Goal: Task Accomplishment & Management: Complete application form

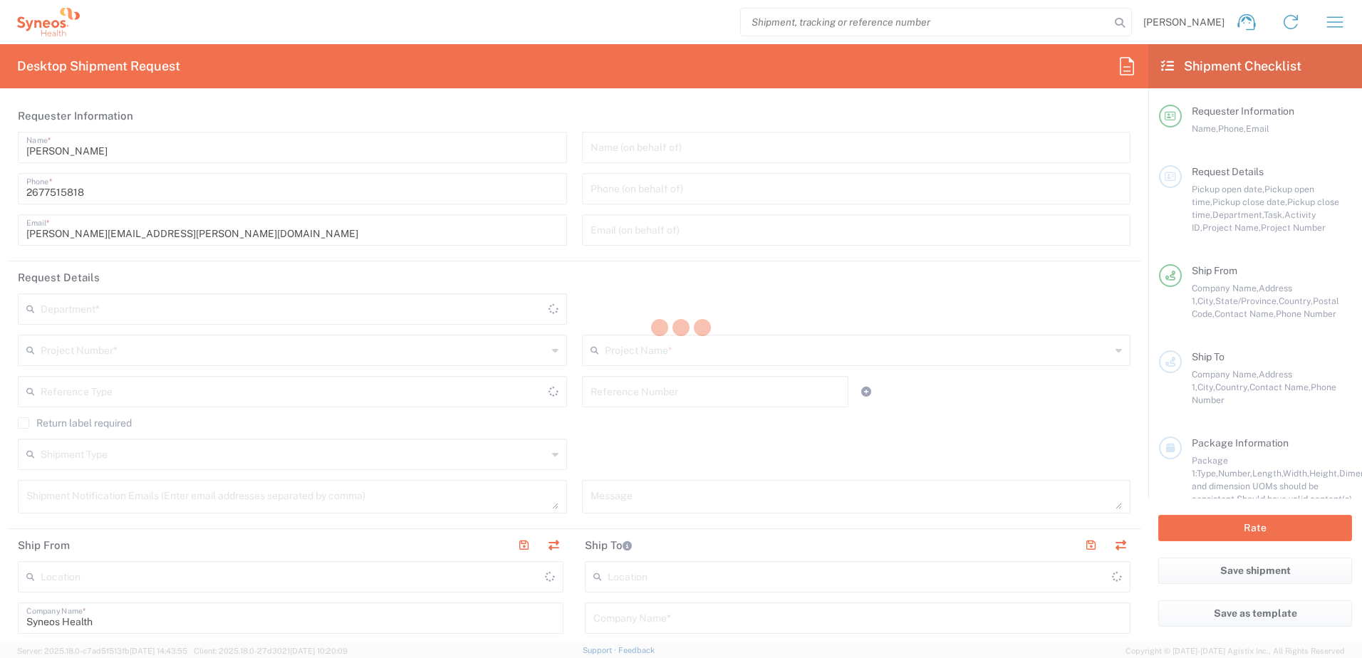
type input "8350"
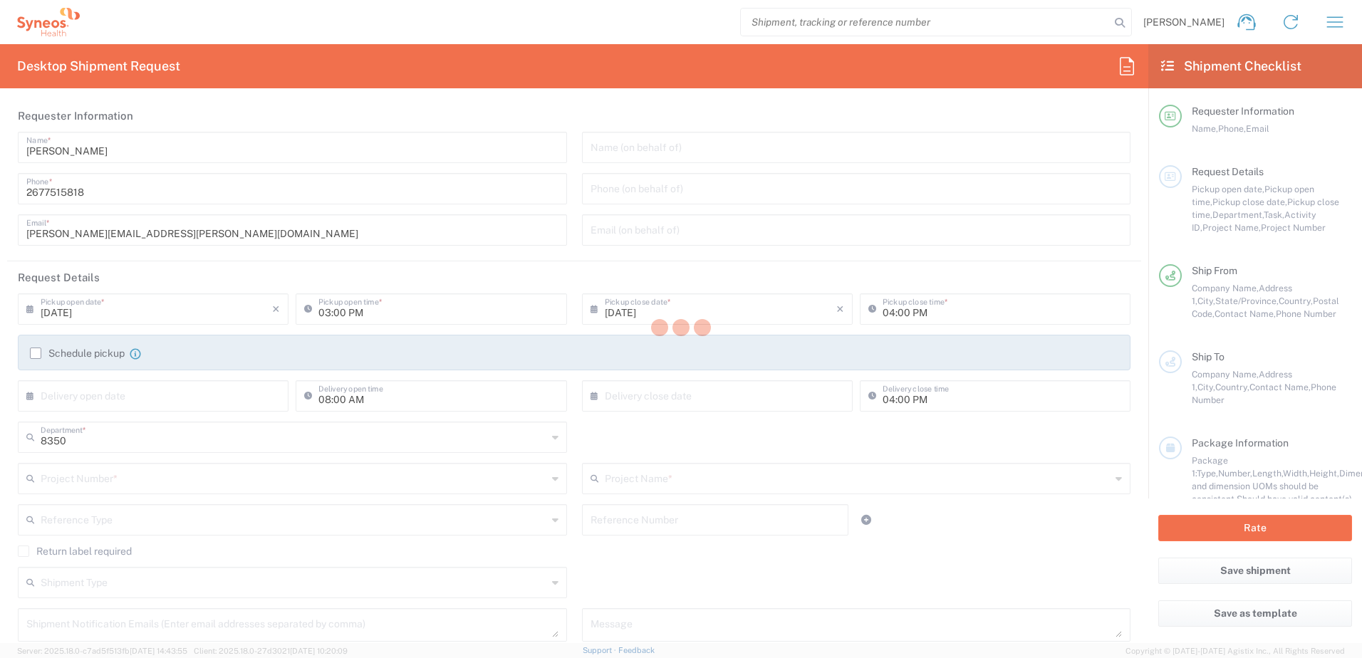
type input "[US_STATE]"
type input "[GEOGRAPHIC_DATA]"
type input "Syneos Health, LLC-[GEOGRAPHIC_DATA] [GEOGRAPHIC_DATA] [GEOGRAPHIC_DATA]"
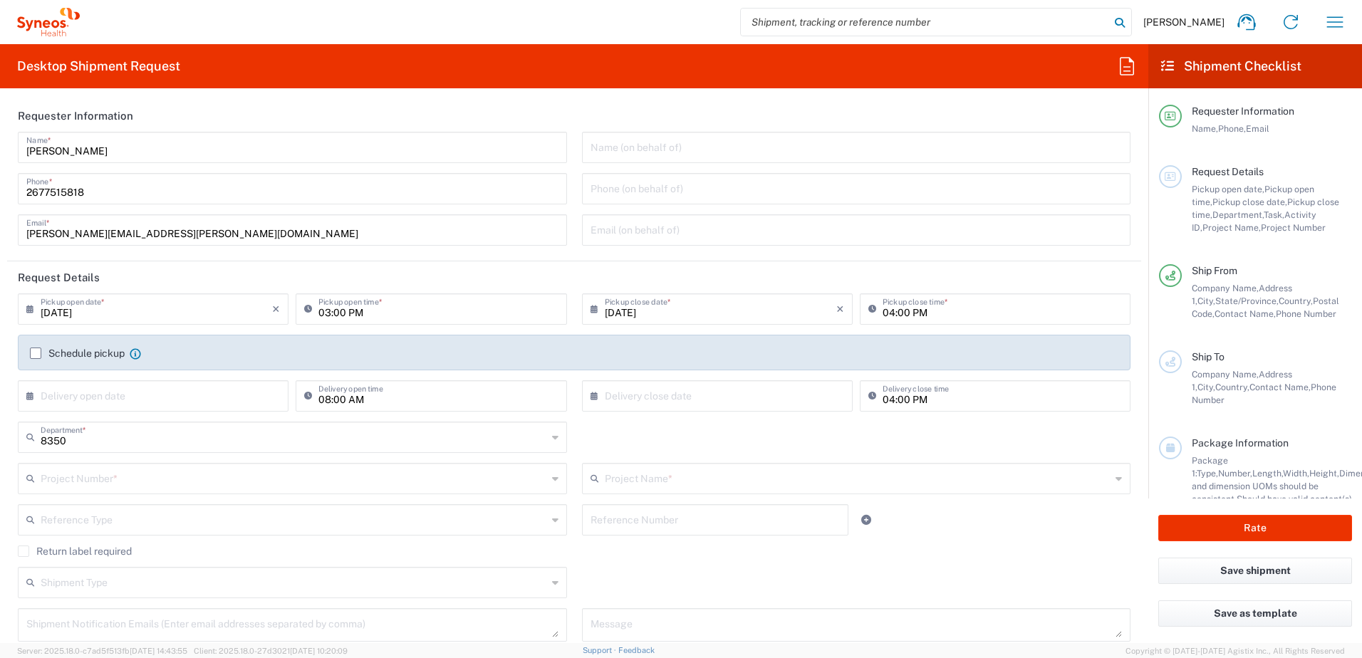
click at [1113, 21] on icon at bounding box center [1120, 23] width 20 height 20
click at [1018, 21] on input "search" at bounding box center [925, 22] width 369 height 27
paste input "56747285"
type input "56747285"
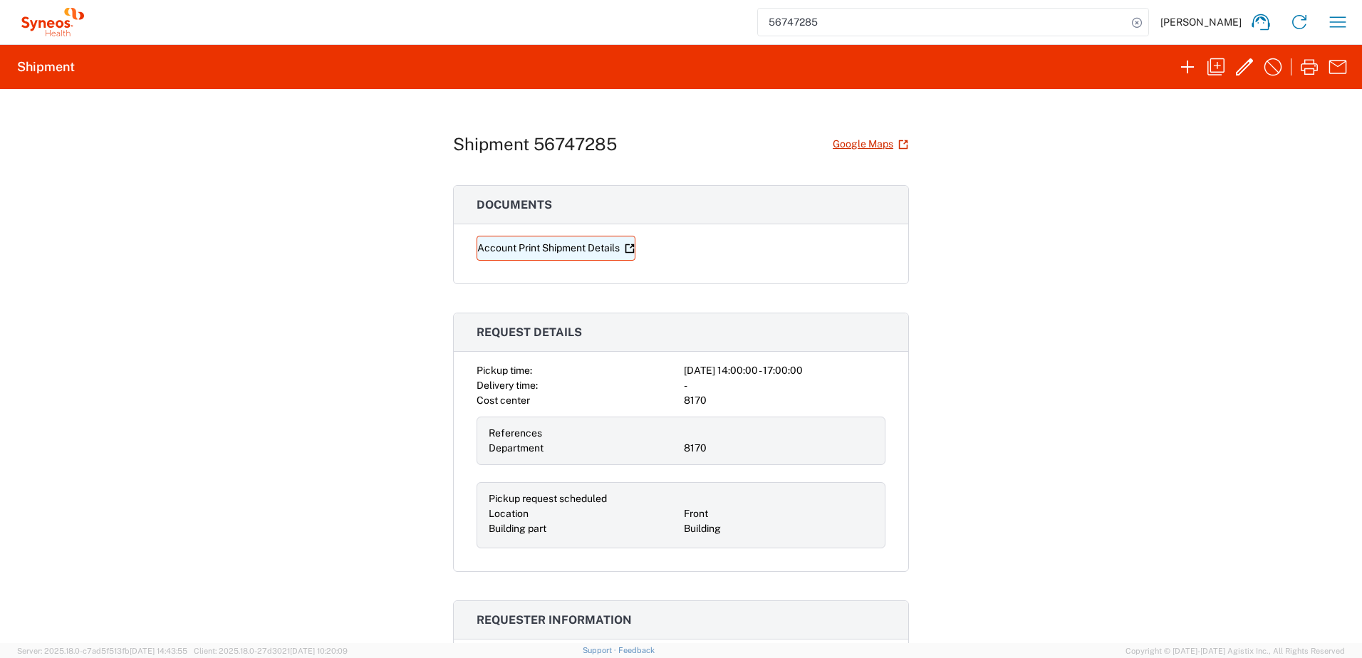
click at [603, 247] on link "Account Print Shipment Details" at bounding box center [556, 248] width 159 height 25
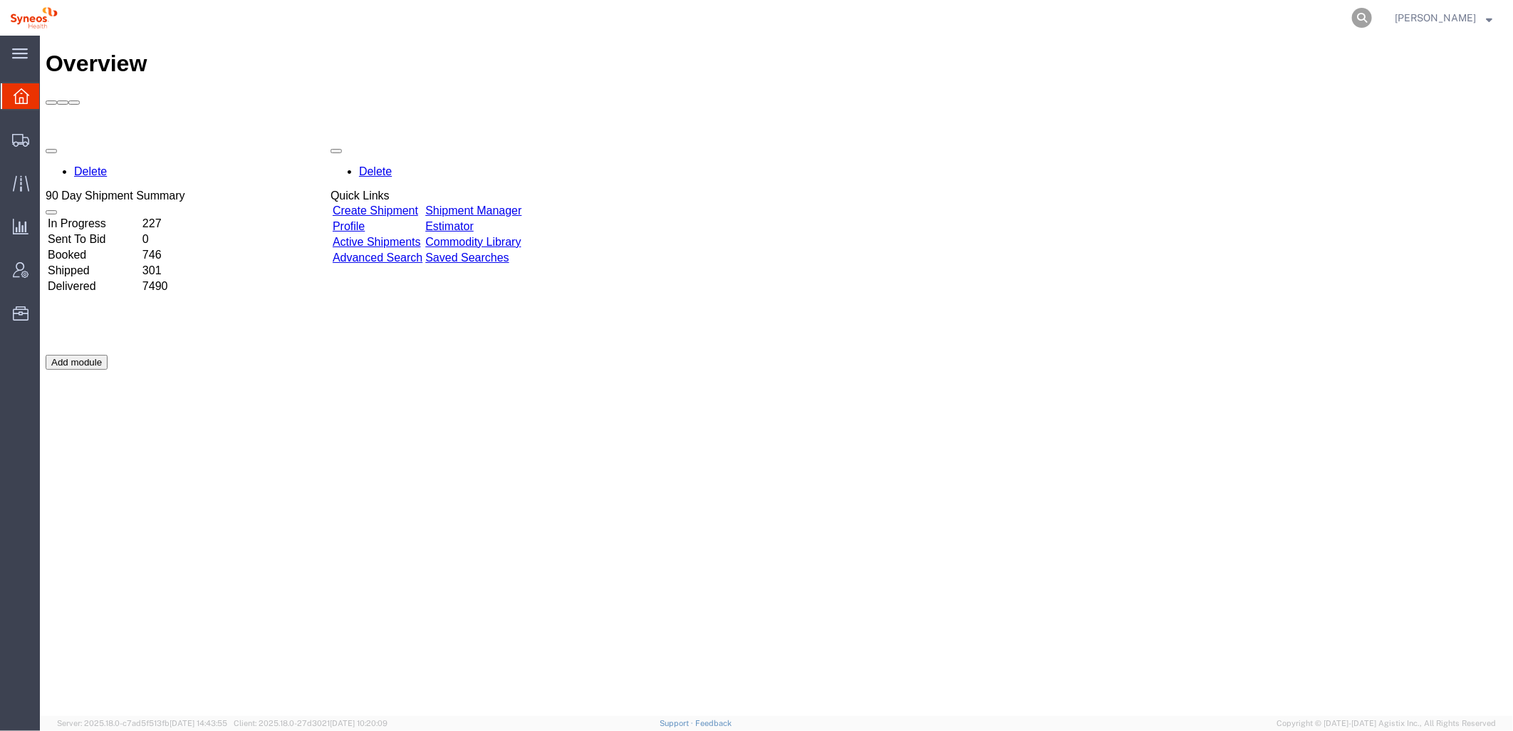
click at [1362, 19] on icon at bounding box center [1362, 18] width 20 height 20
click at [1024, 7] on input "search" at bounding box center [1135, 18] width 433 height 34
paste input "56747285"
type input "56747285"
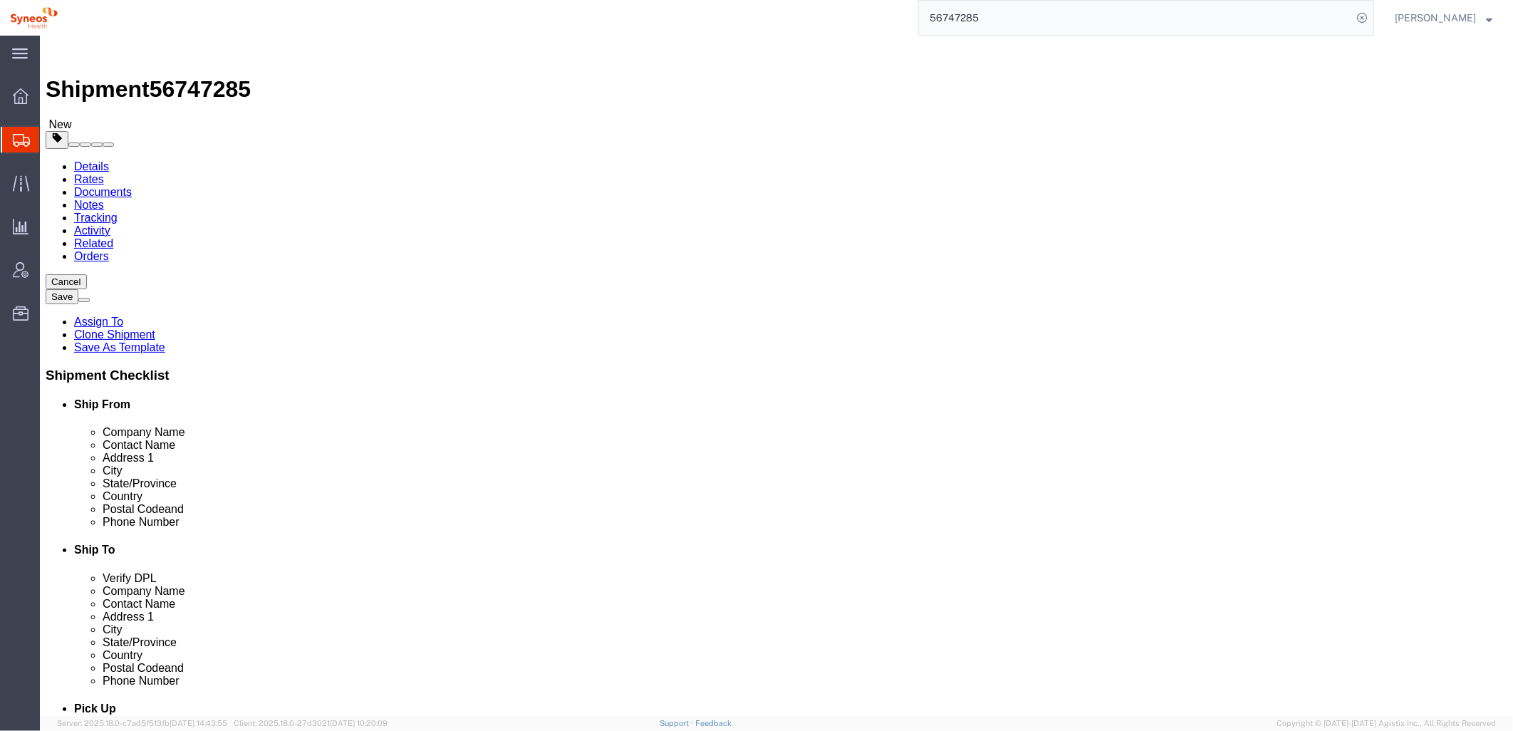
select select
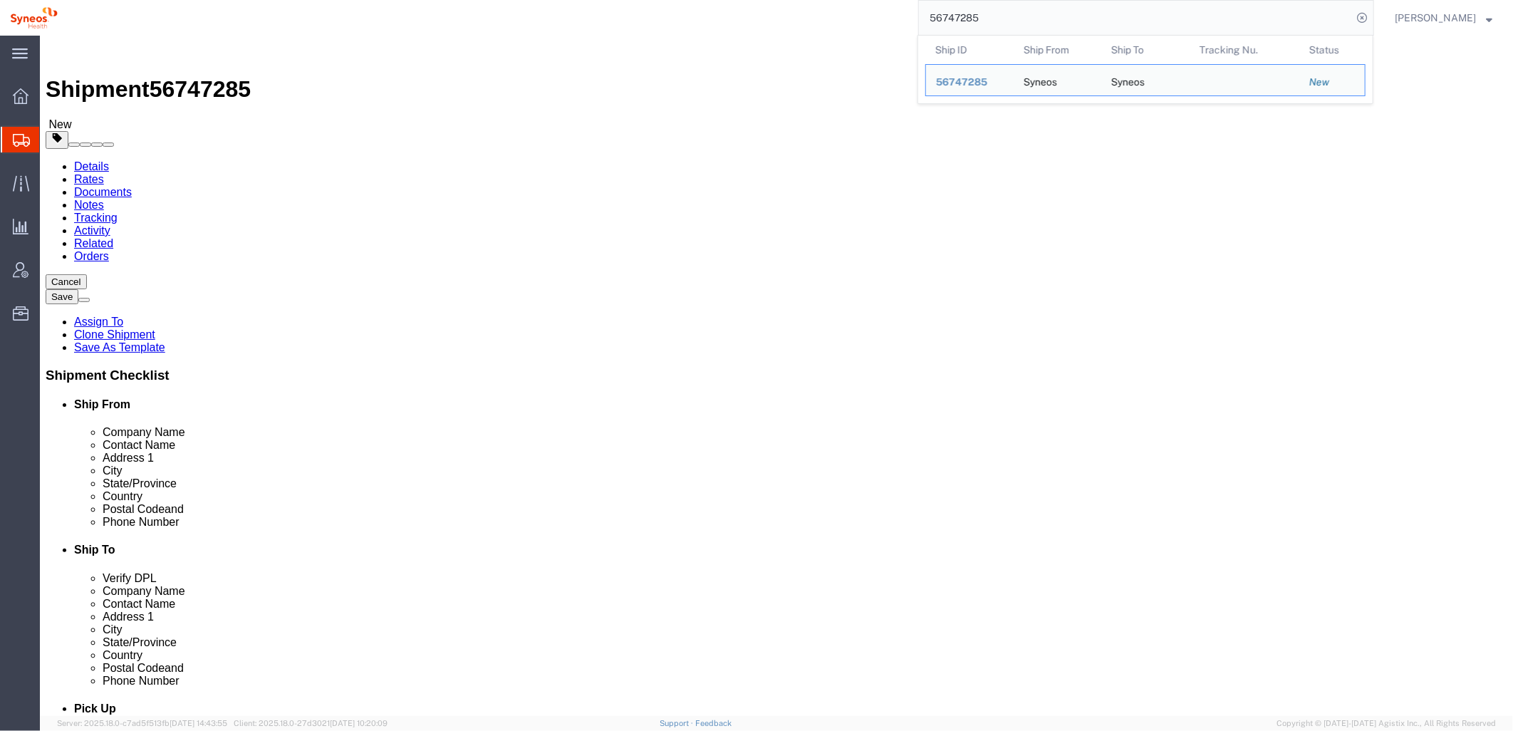
click at [1040, 18] on input "56747285" at bounding box center [1135, 18] width 433 height 34
click at [977, 83] on span "56747285" at bounding box center [961, 81] width 51 height 11
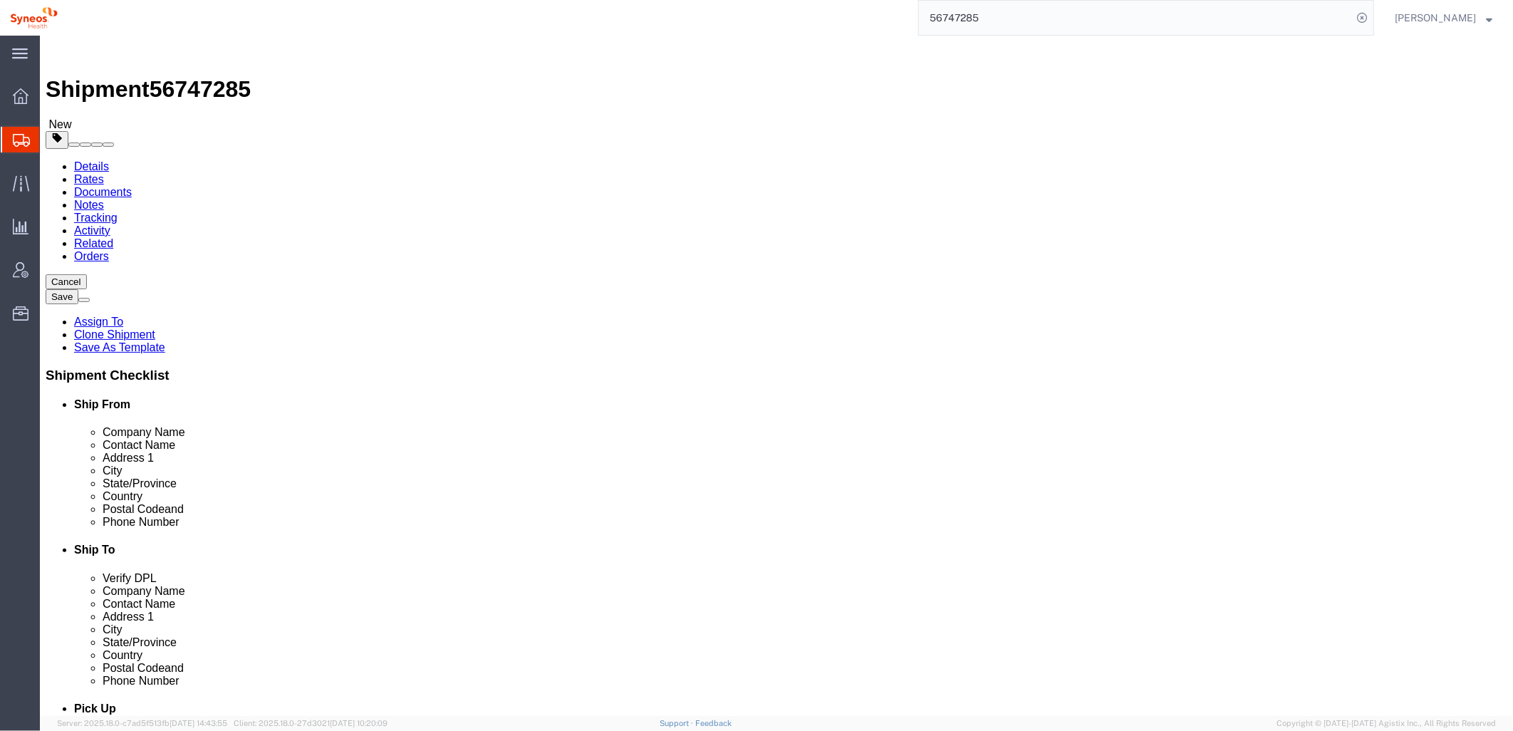
click button "Rate Shipment"
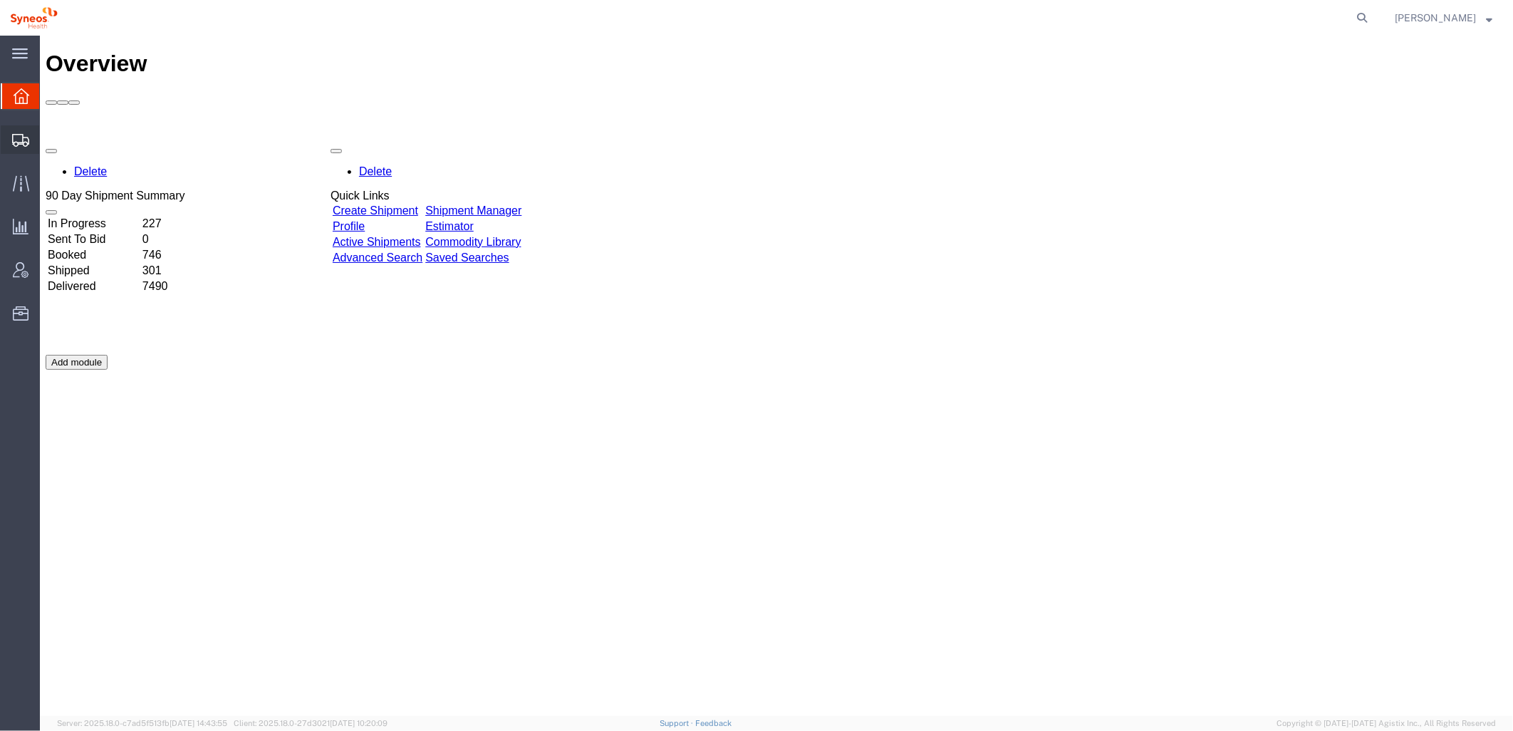
click at [20, 140] on icon at bounding box center [20, 140] width 17 height 13
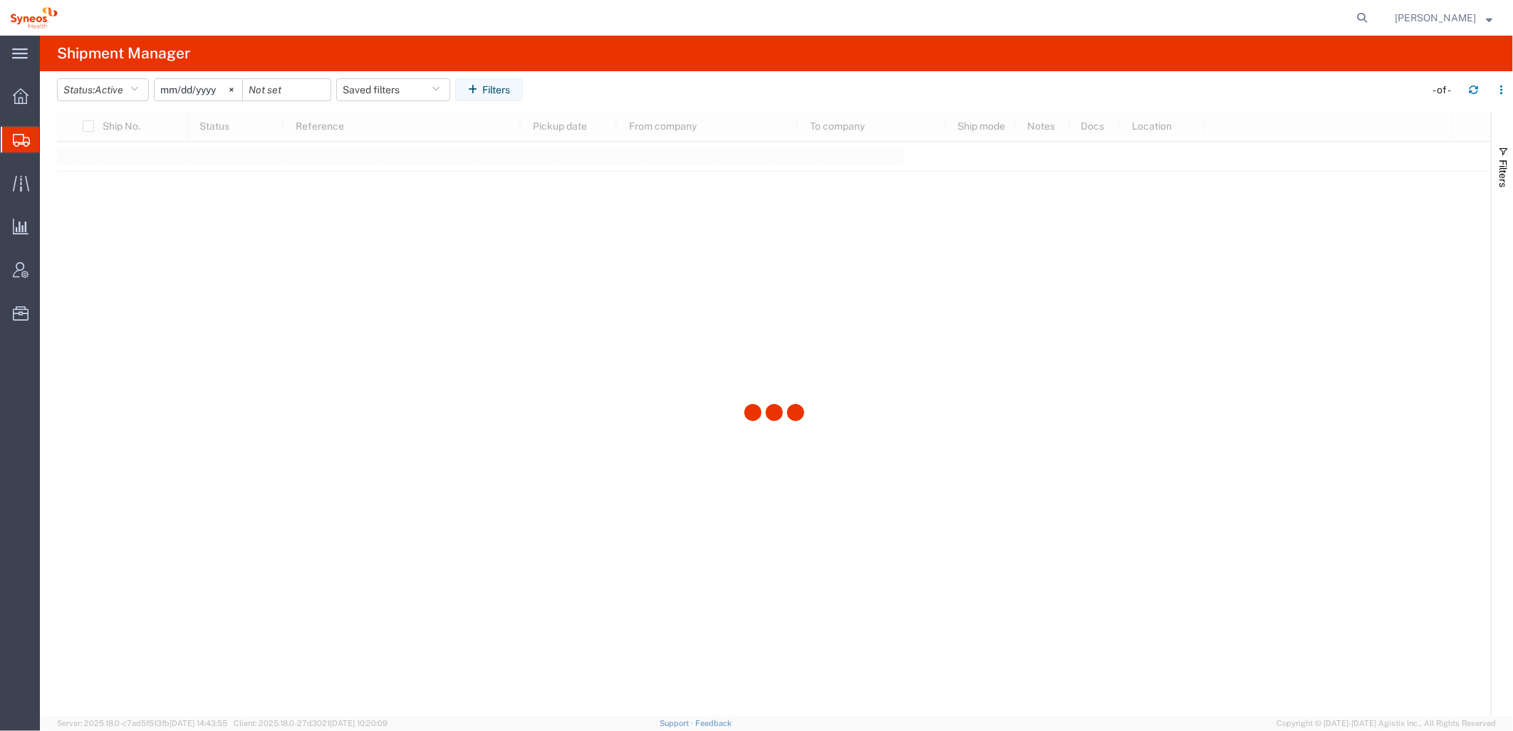
click at [1227, 16] on agx-global-search at bounding box center [1146, 18] width 456 height 36
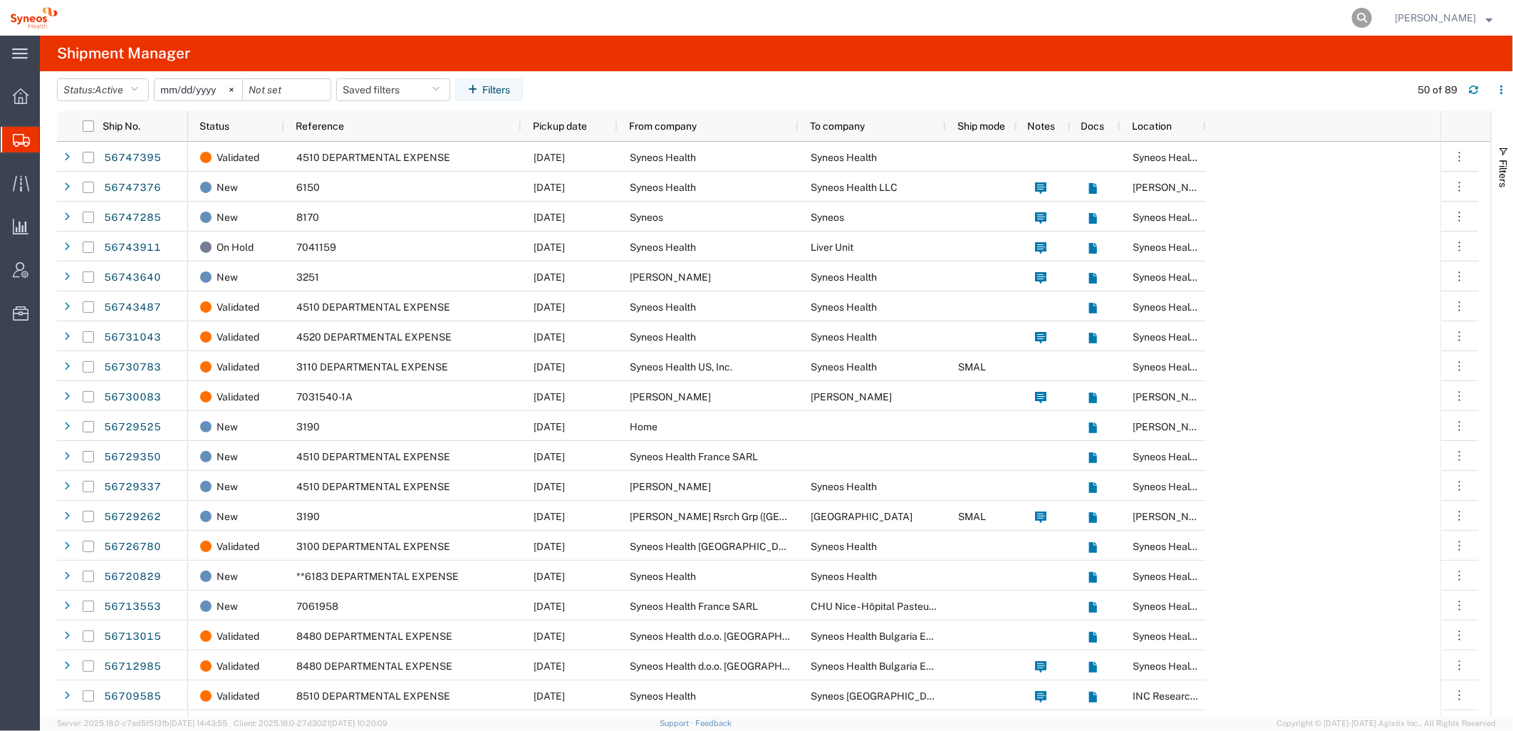
click at [1358, 16] on icon at bounding box center [1362, 18] width 20 height 20
paste input "56747285"
type input "56747285"
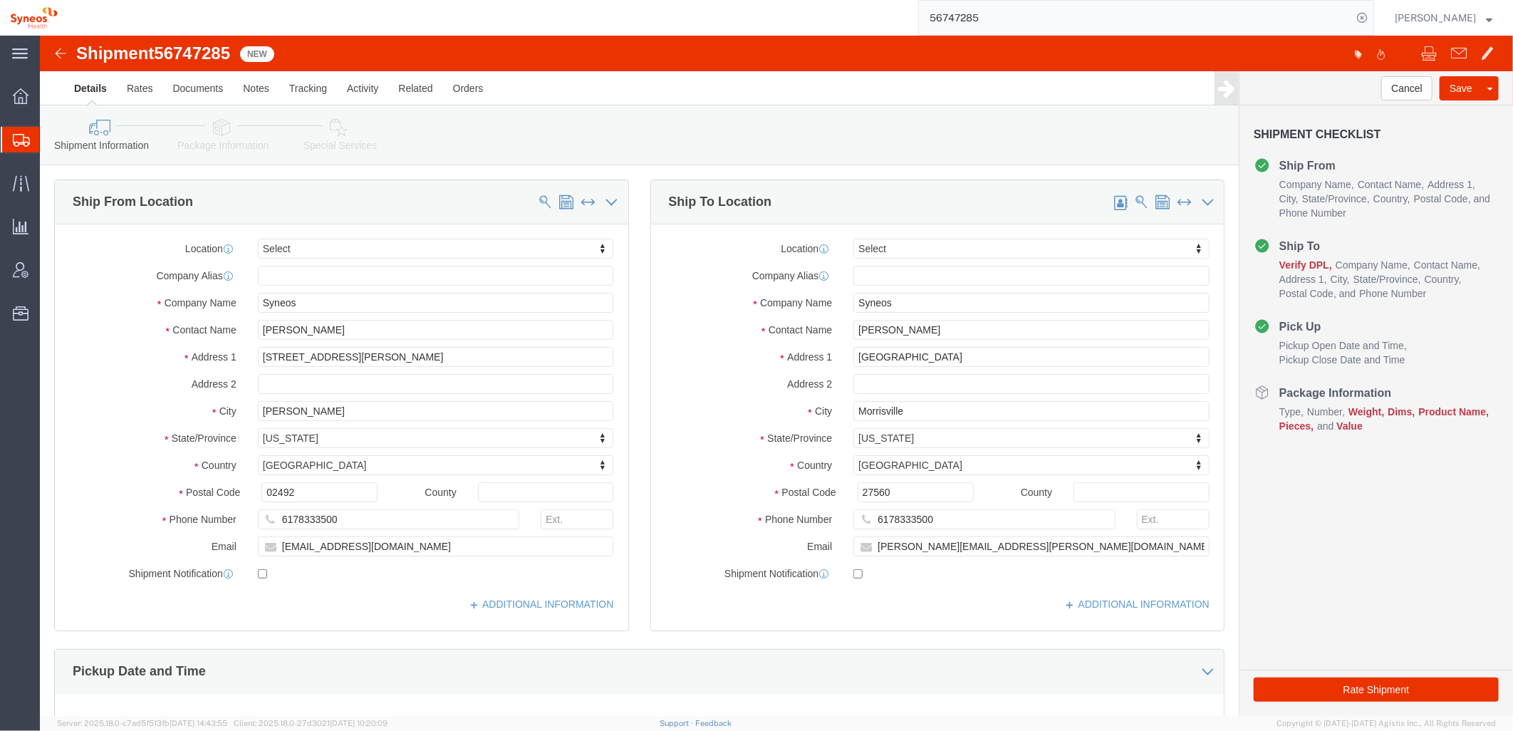
select select
click input "Syneos"
type input "Syneos Health"
drag, startPoint x: 880, startPoint y: 292, endPoint x: 697, endPoint y: 274, distance: 184.6
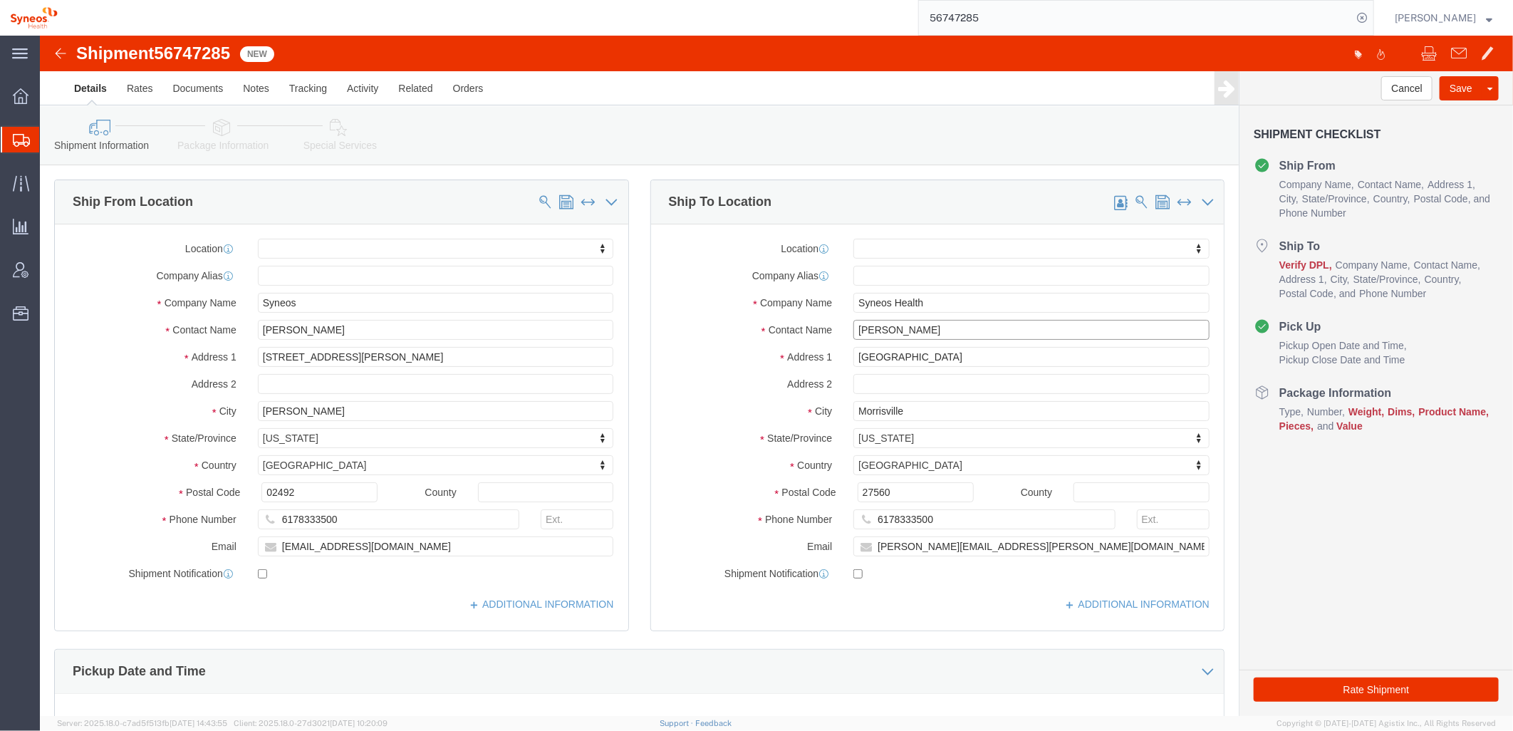
click div "Location My Profile Location Addison Whitney LLC-Morrisvile NC US Barcelona-Syn…"
type input "IT Laptop Returns"
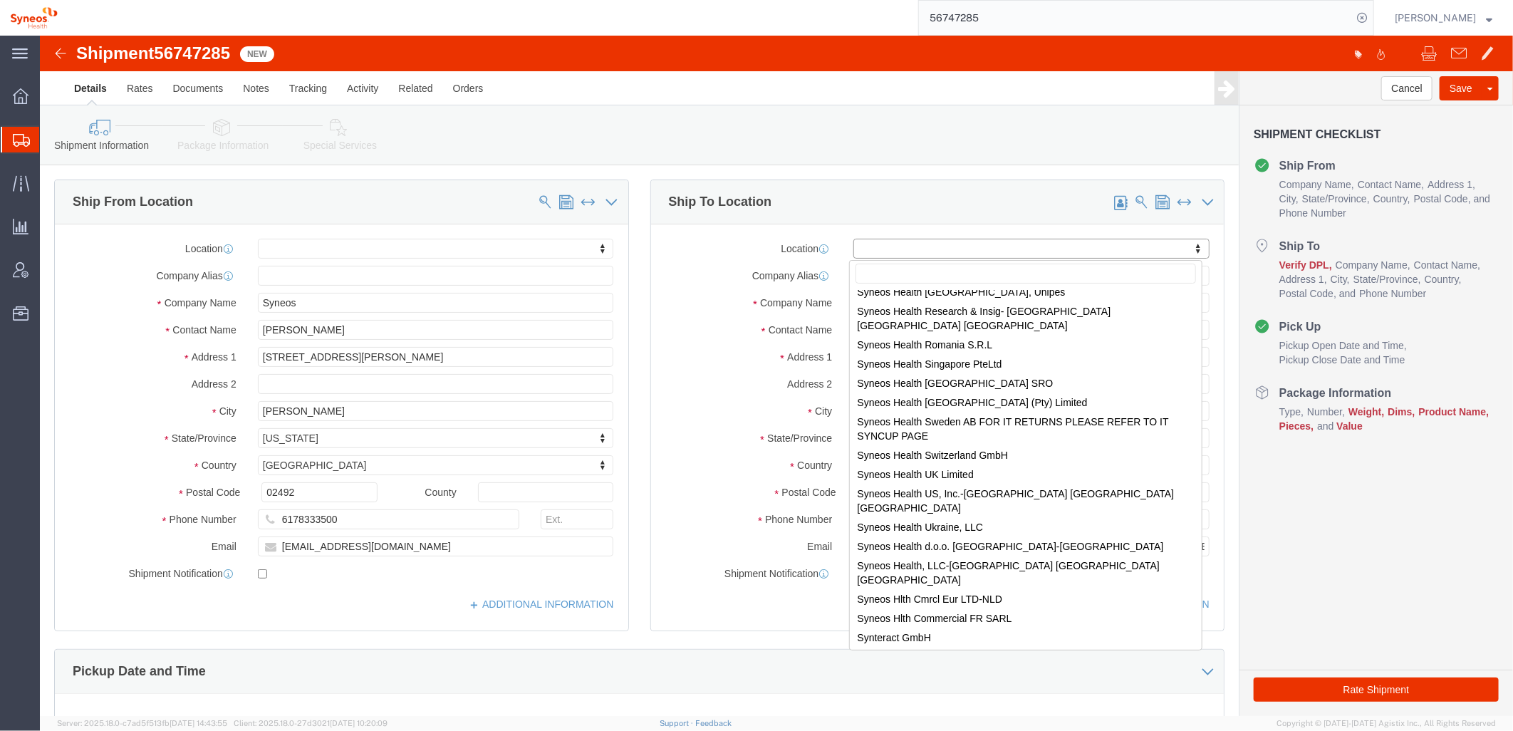
scroll to position [1982, 0]
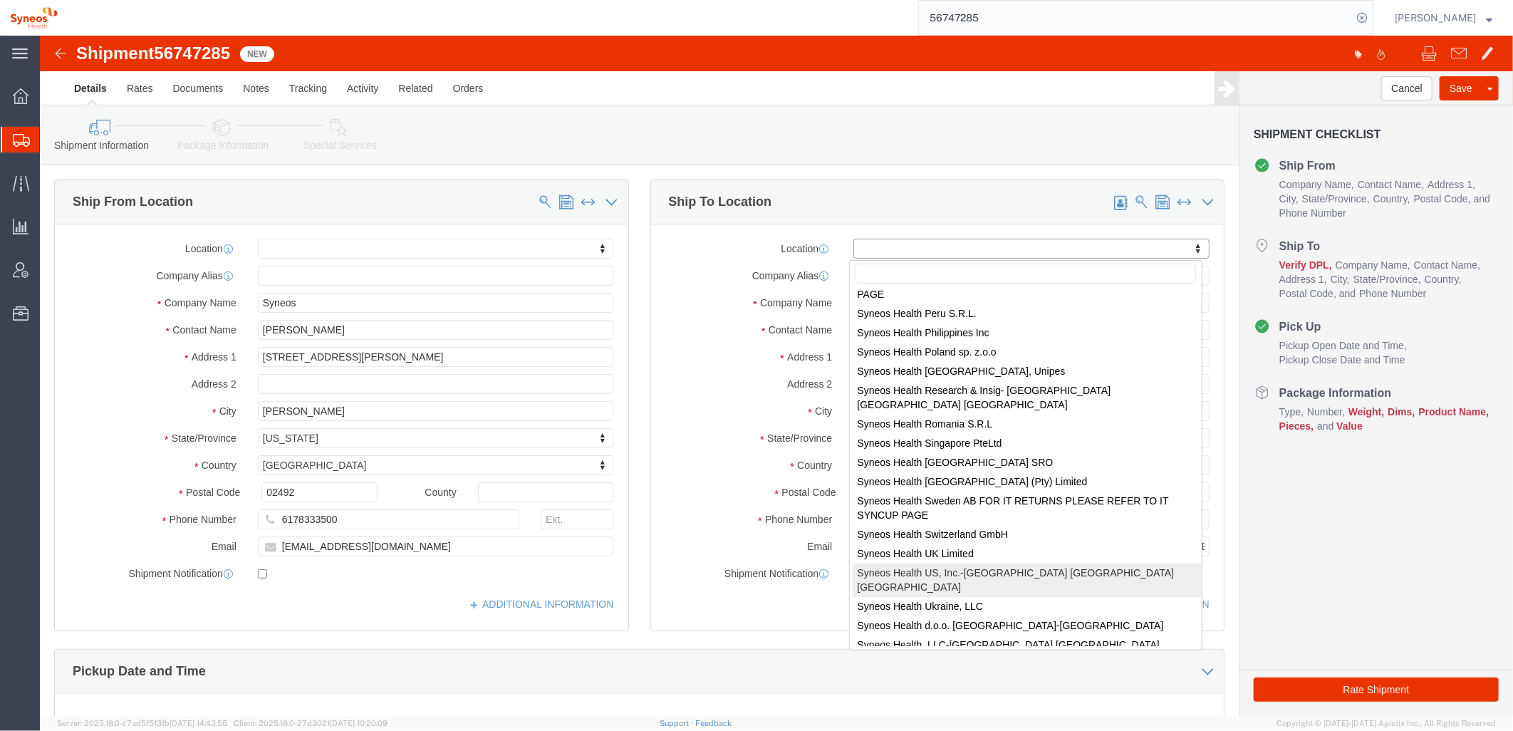
select select "48851"
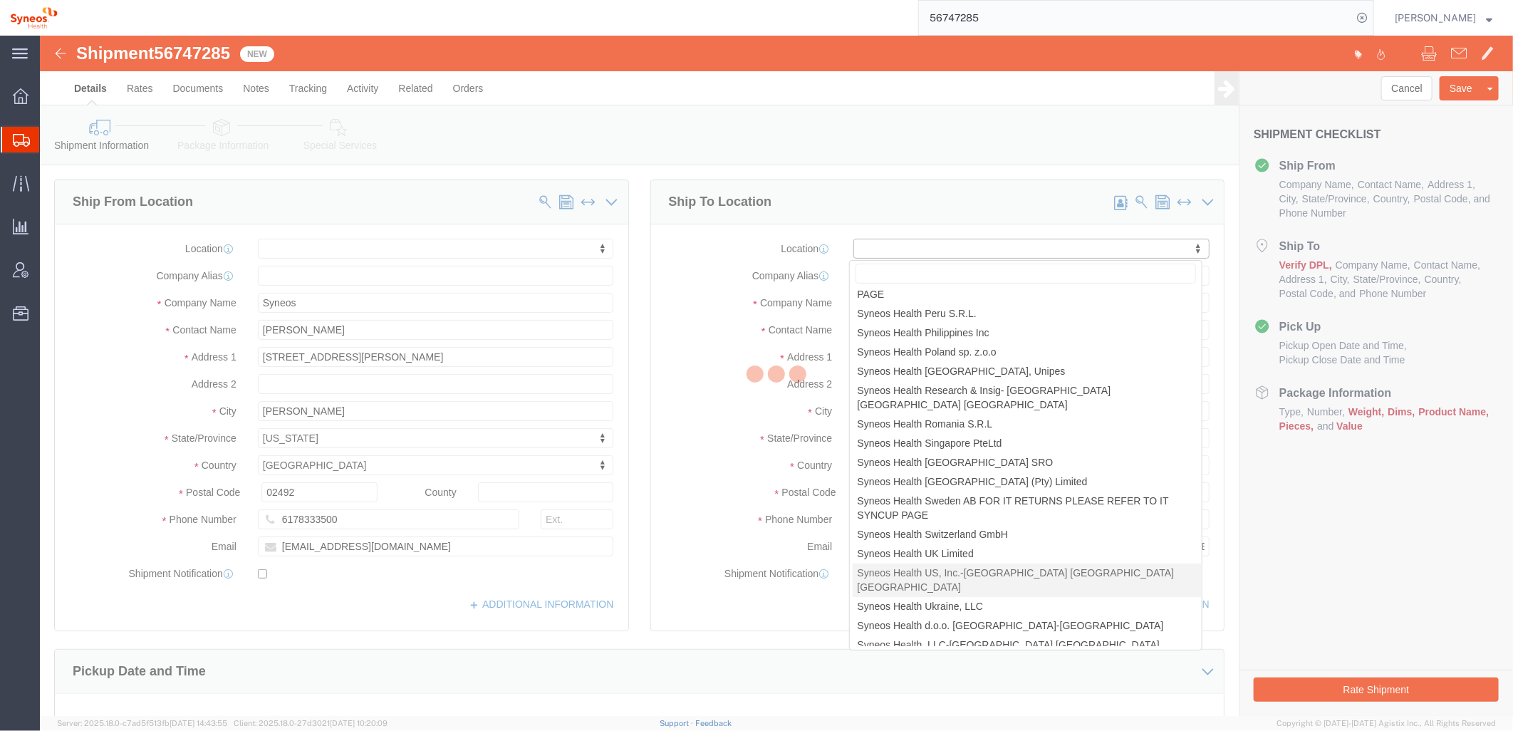
select select "NC"
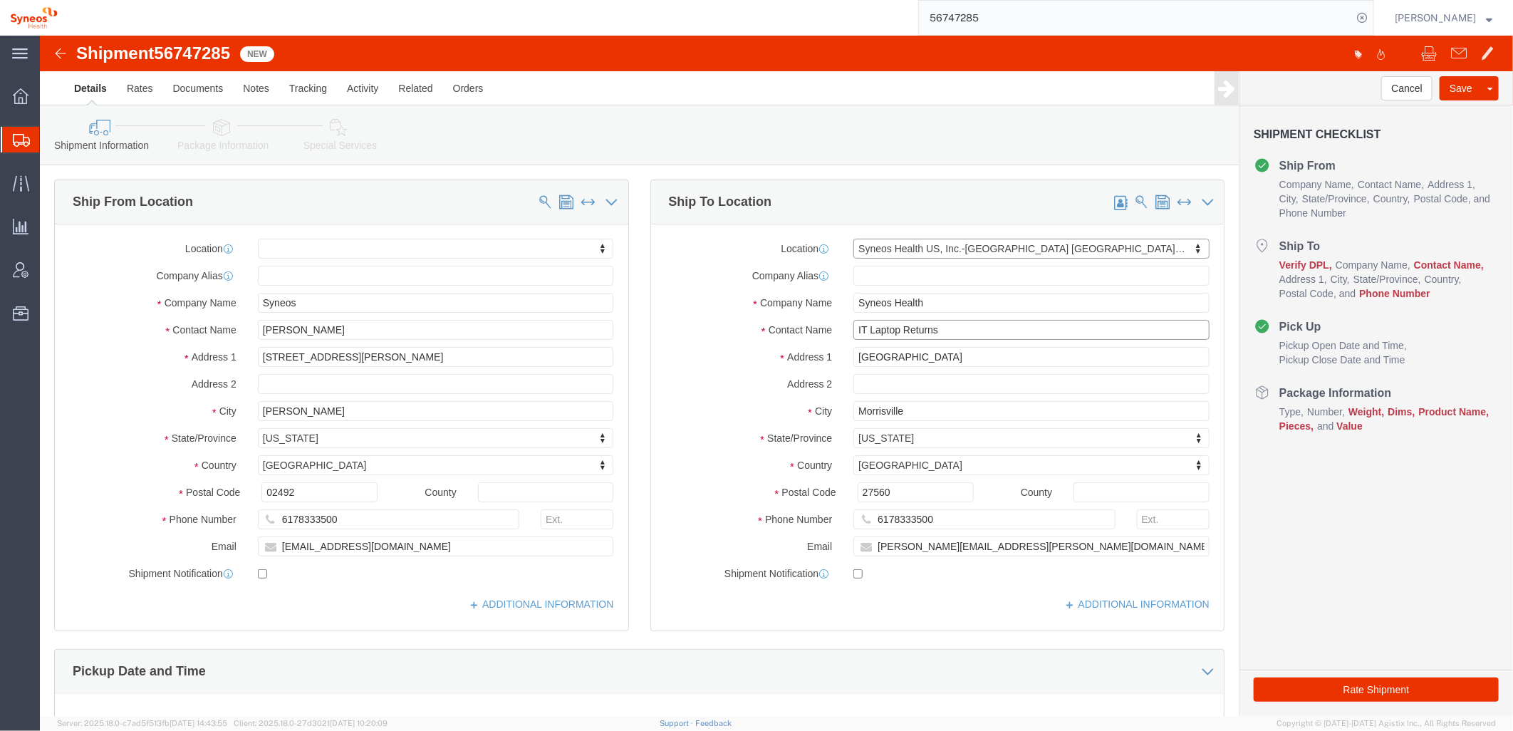
click input "IT Laptop Returns"
type input "IT Laptop Returns"
click input "6178333500"
paste input "1 919 876 93"
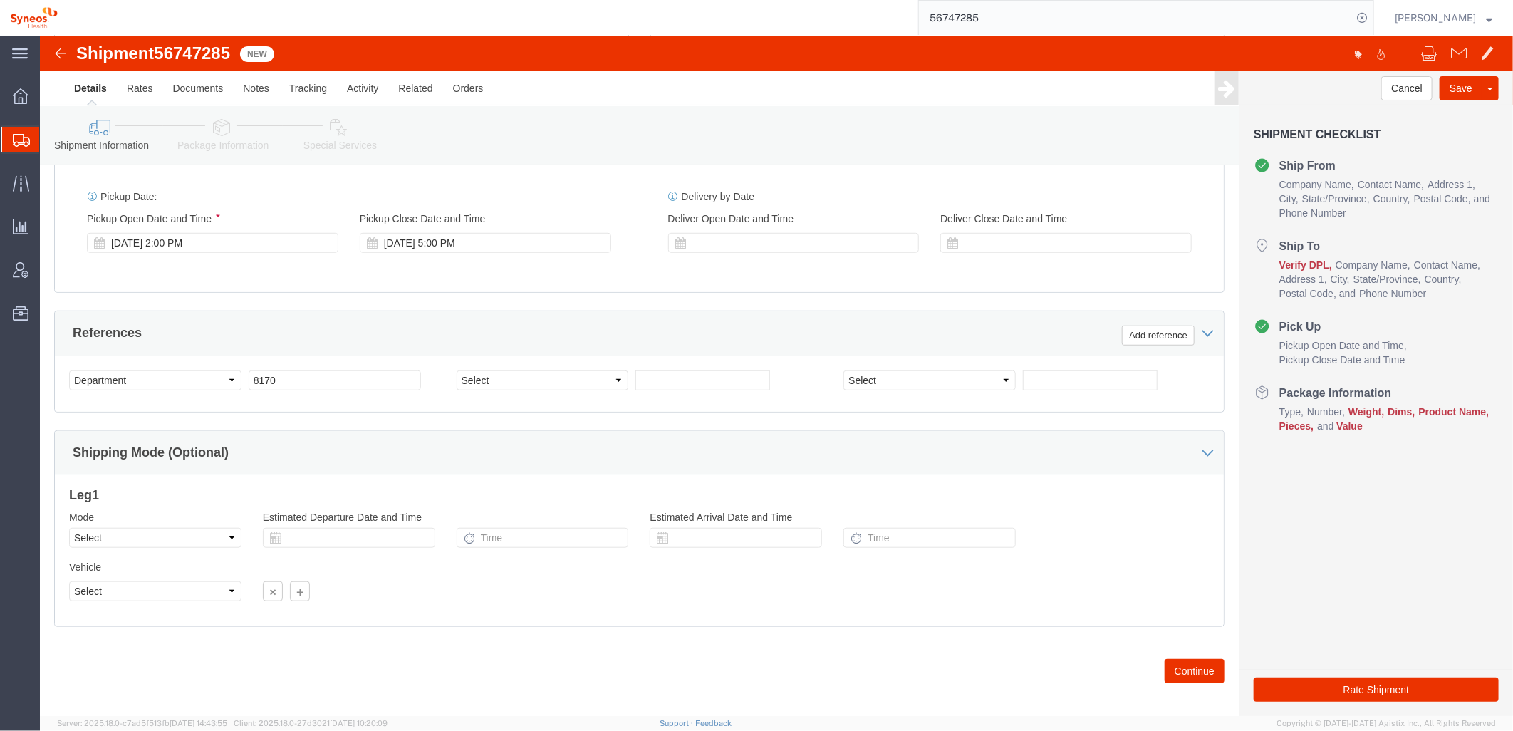
scroll to position [548, 0]
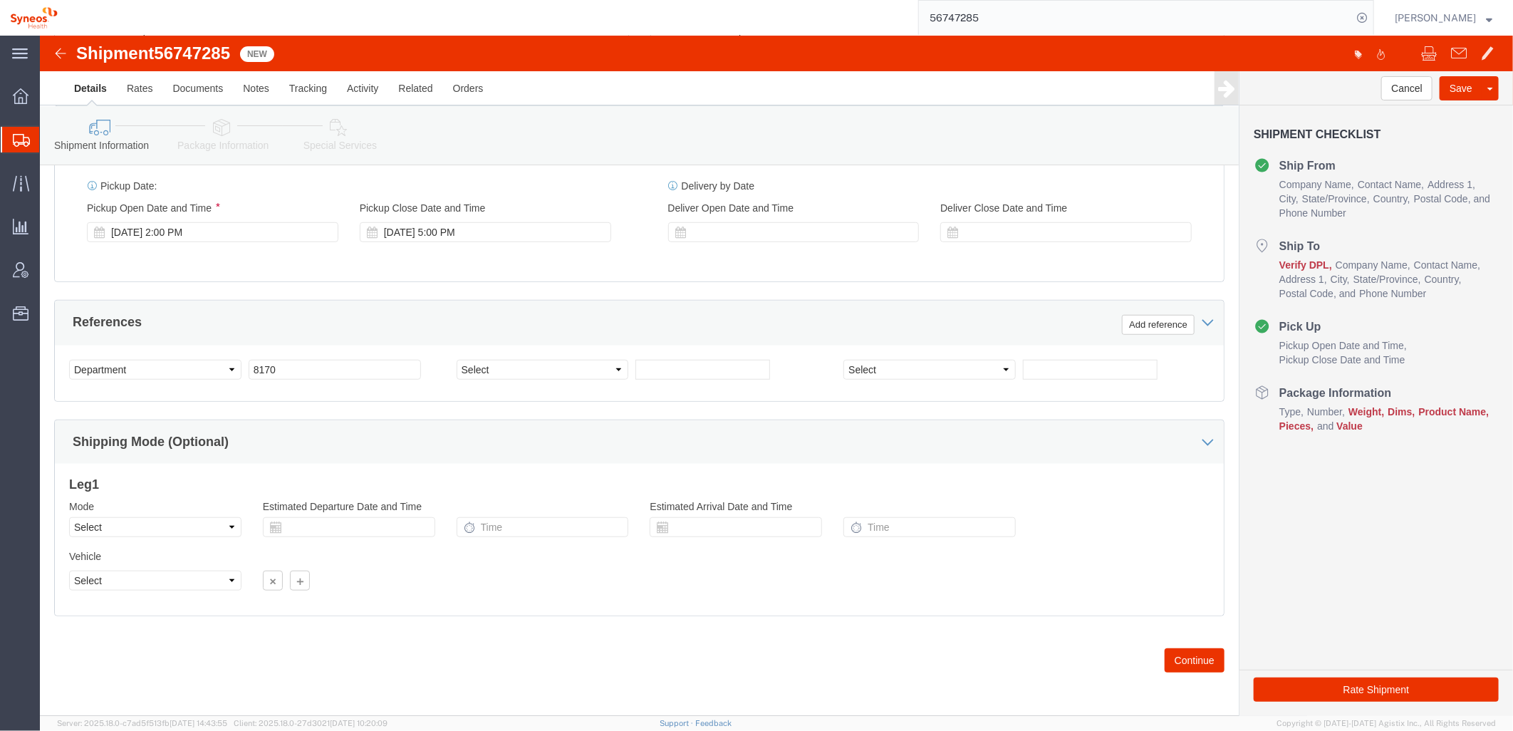
type input "1 919 876 9300"
drag, startPoint x: 1351, startPoint y: 540, endPoint x: 1216, endPoint y: 459, distance: 157.5
click div "Cancel Save Assign To Clone Shipment Save As Template Shipment Checklist Ship F…"
click select "Select Air Less than Truckload Multi-Leg Ocean Freight Rail Small Parcel Truckl…"
click div "Previous Continue"
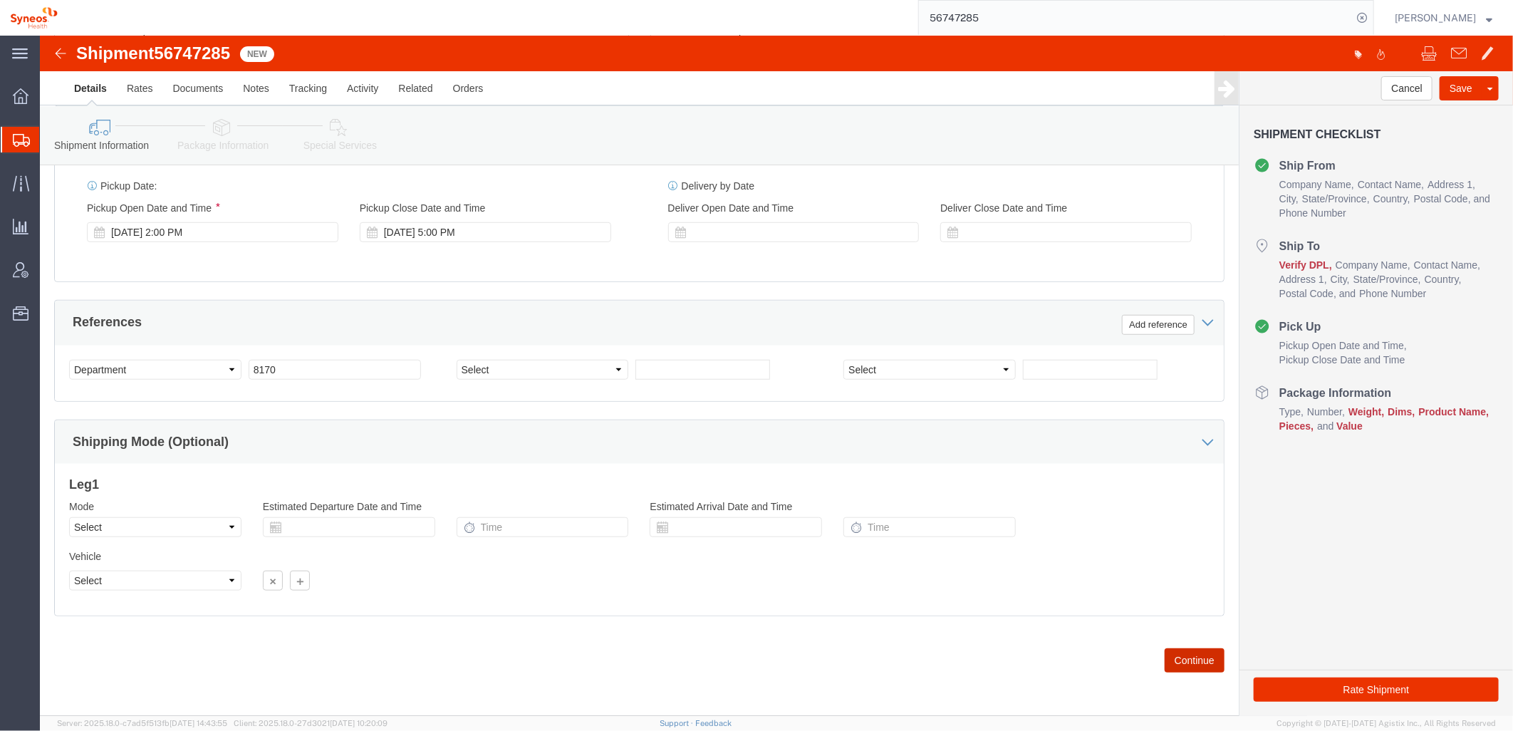
drag, startPoint x: 1152, startPoint y: 620, endPoint x: 1186, endPoint y: 730, distance: 114.9
click button "Continue"
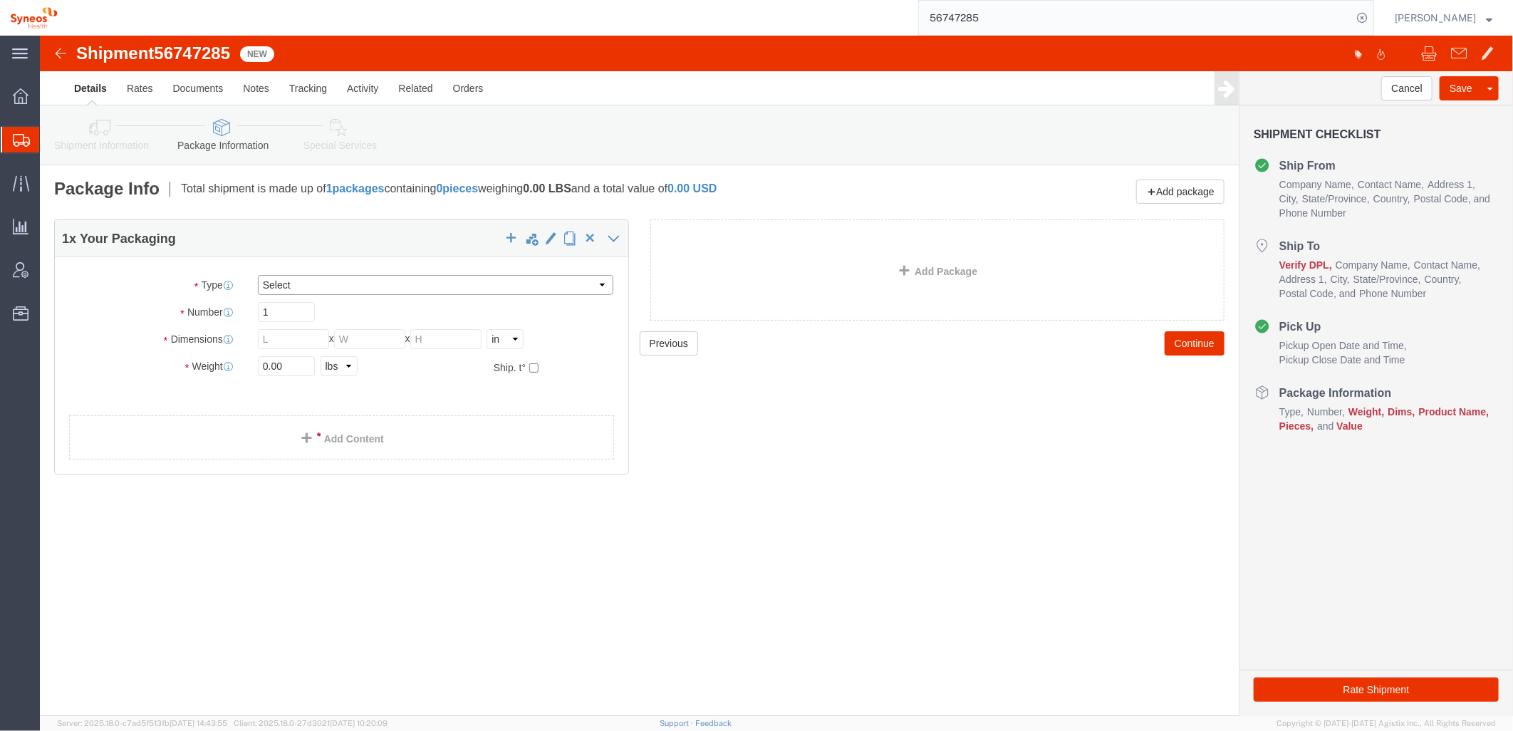
click select "Select Bale(s) Basket(s) Bolt(s) Bottle(s) Buckets Bulk Bundle(s) Can(s) Cardbo…"
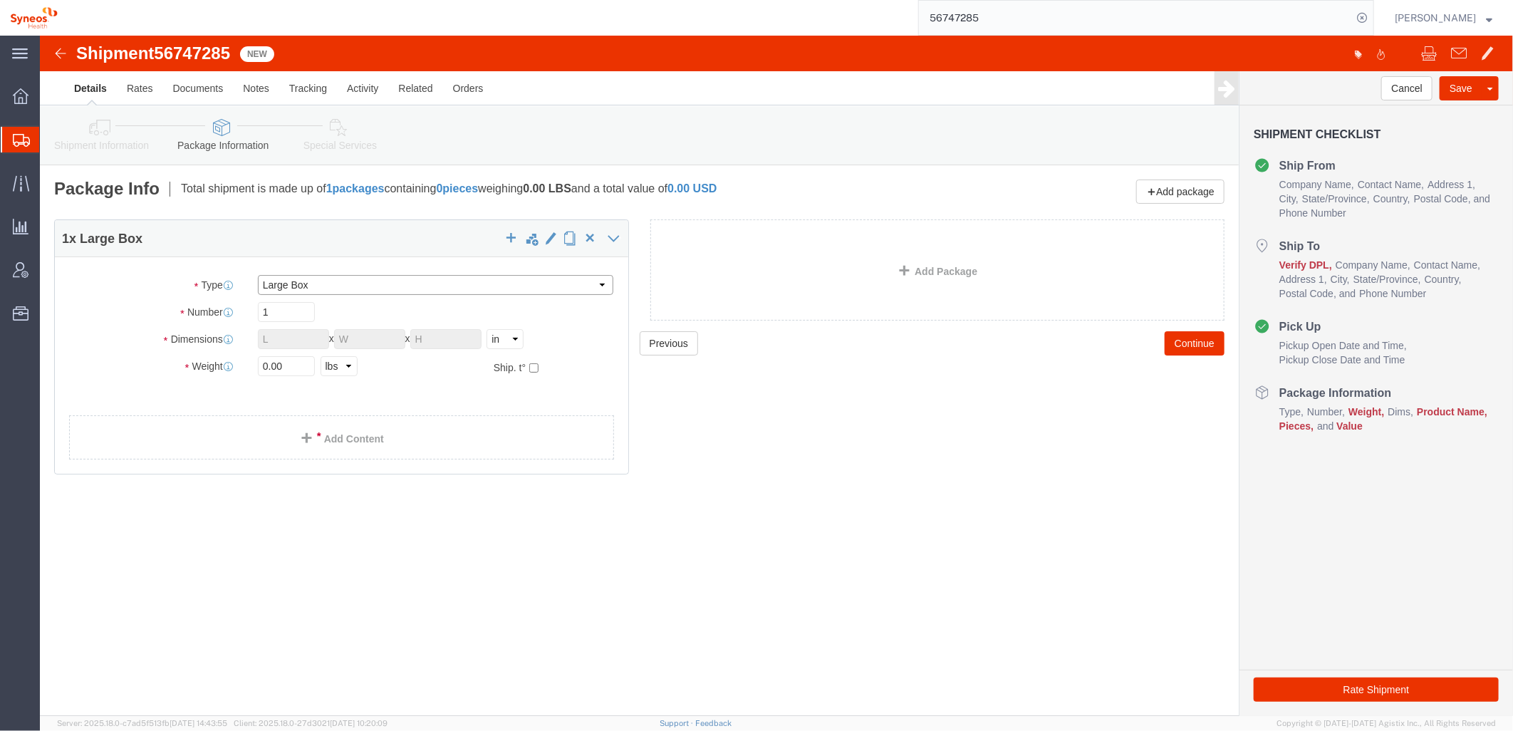
select select "YRPK"
click select "Select Bale(s) Basket(s) Bolt(s) Bottle(s) Buckets Bulk Bundle(s) Can(s) Cardbo…"
click input "0.00"
drag, startPoint x: 254, startPoint y: 335, endPoint x: 136, endPoint y: 331, distance: 117.6
click div "Weight 0.00 Select kgs lbs Ship. t°"
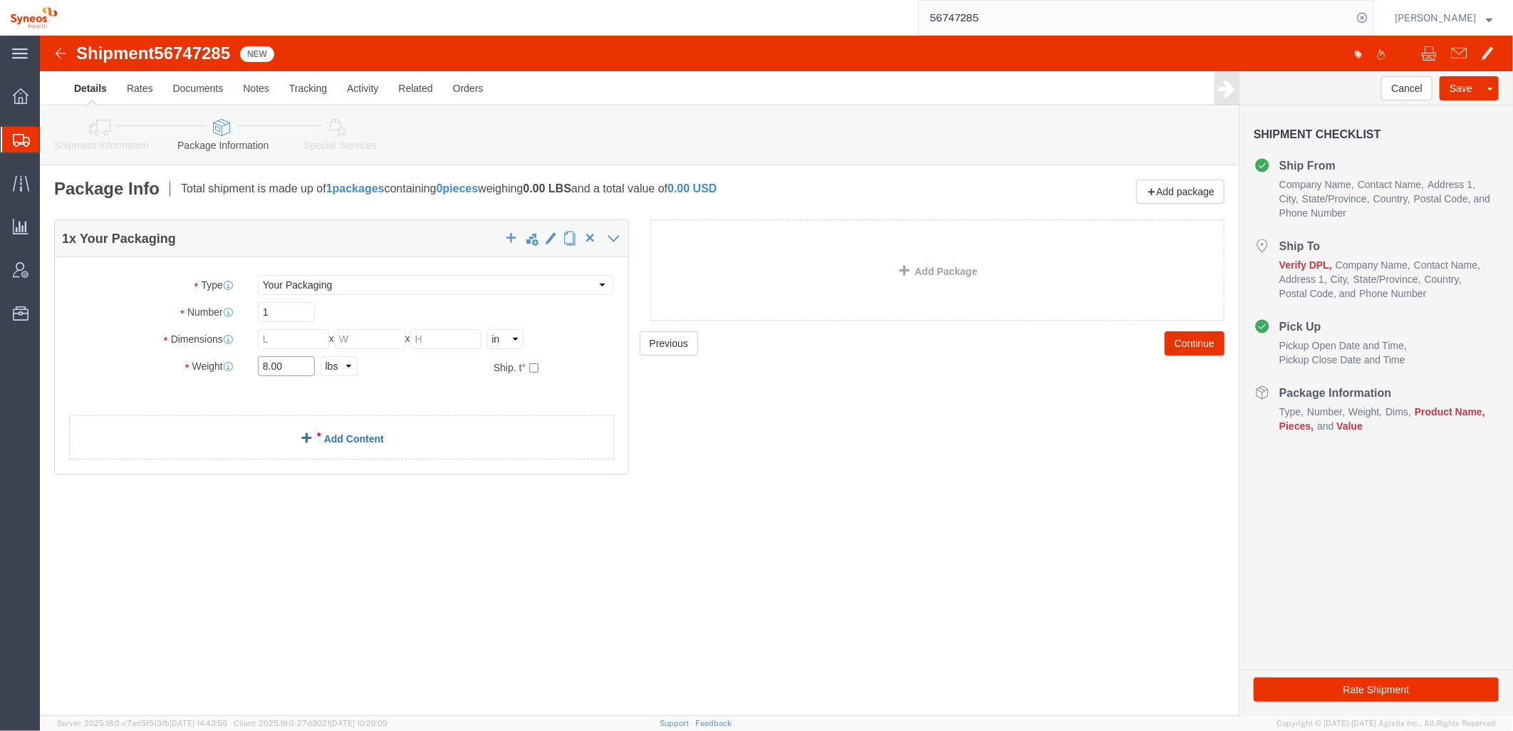
type input "8.00"
click link "Add Content"
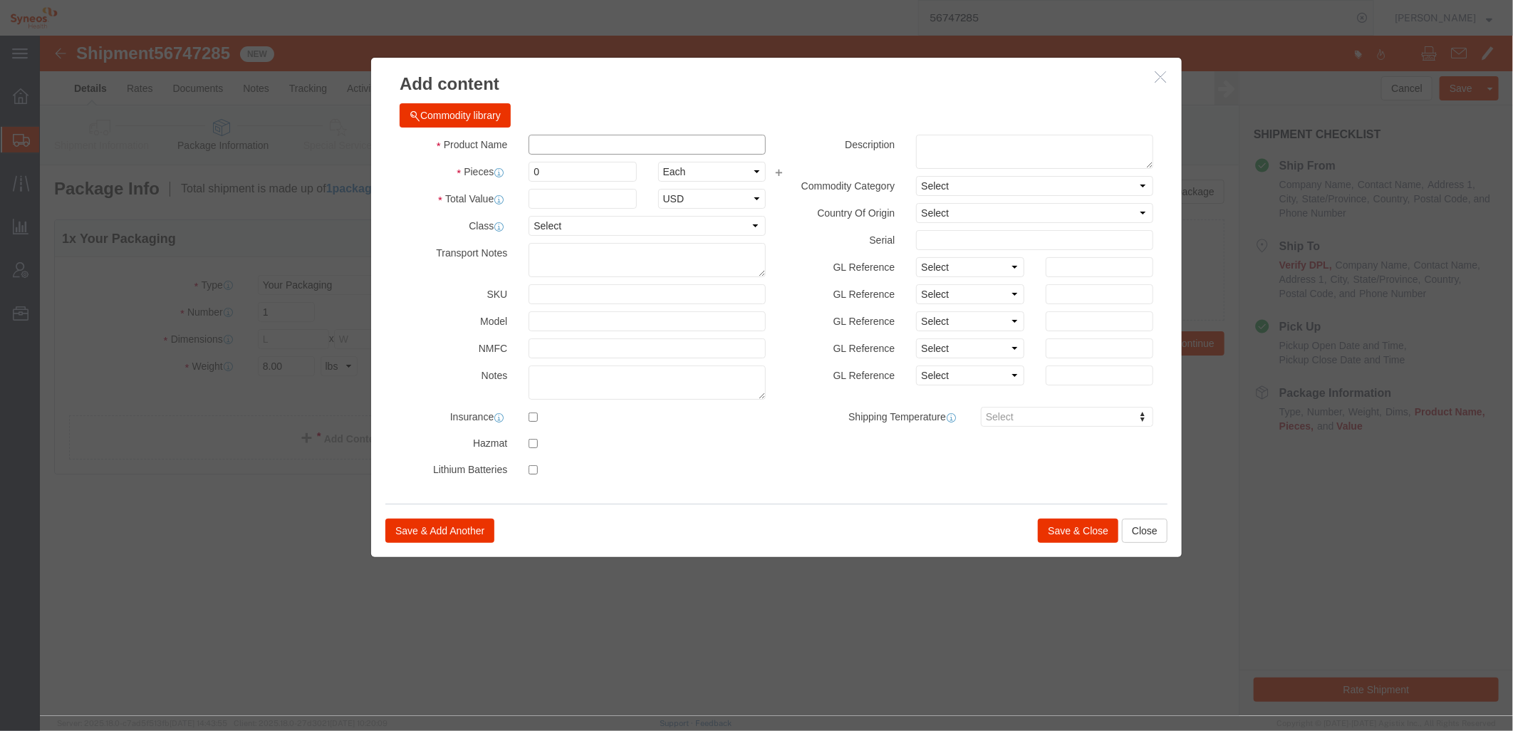
click input "text"
click div
click input "Microsoft"
type input "Microsoft Surface Laptop 4"
drag, startPoint x: 517, startPoint y: 143, endPoint x: 434, endPoint y: 136, distance: 83.6
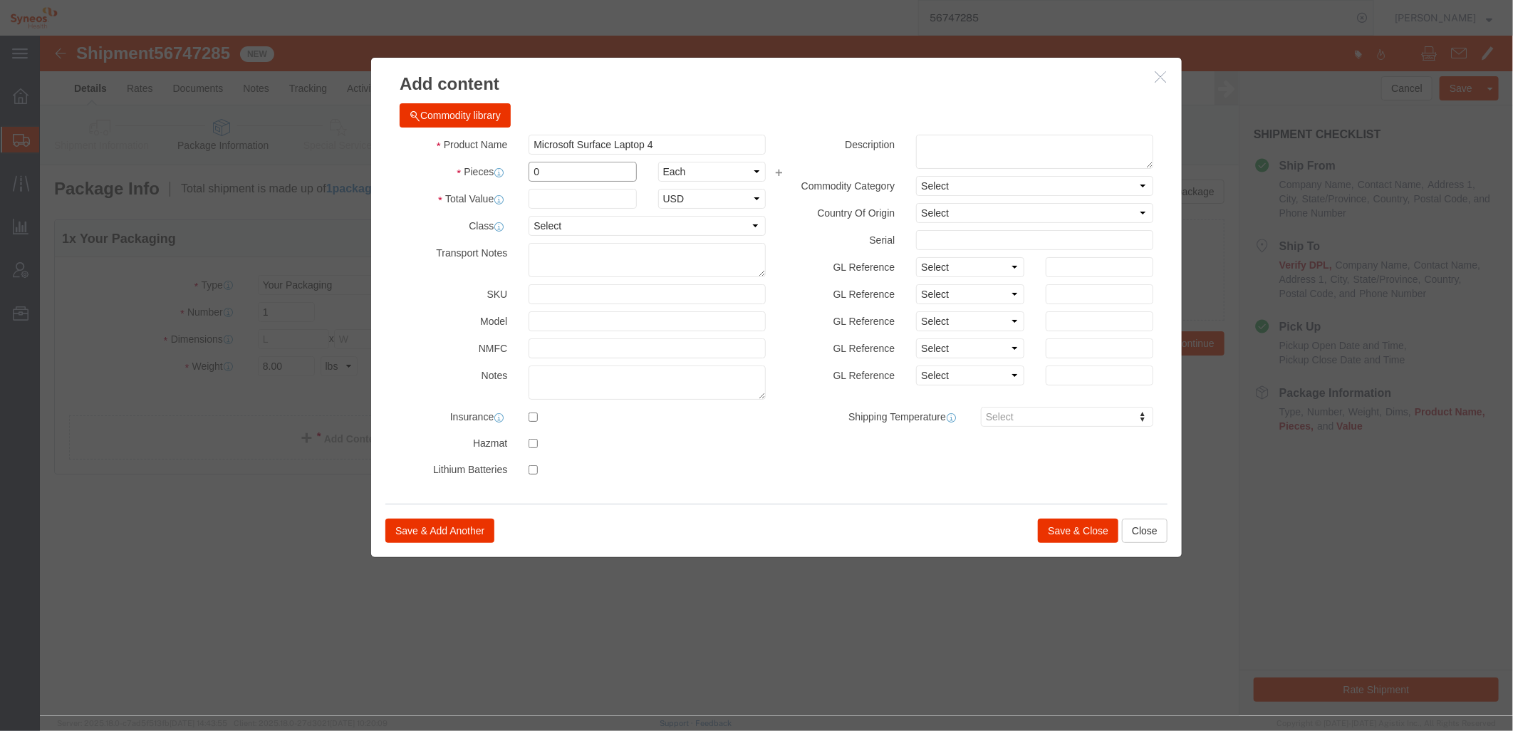
click div "Pieces 0 Select Bag Barrels 100Board Feet Bottle Box Blister Pack Carats Can Ca…"
type input "1"
click input "text"
type input "1000.00"
drag, startPoint x: 655, startPoint y: 105, endPoint x: 395, endPoint y: 101, distance: 260.0
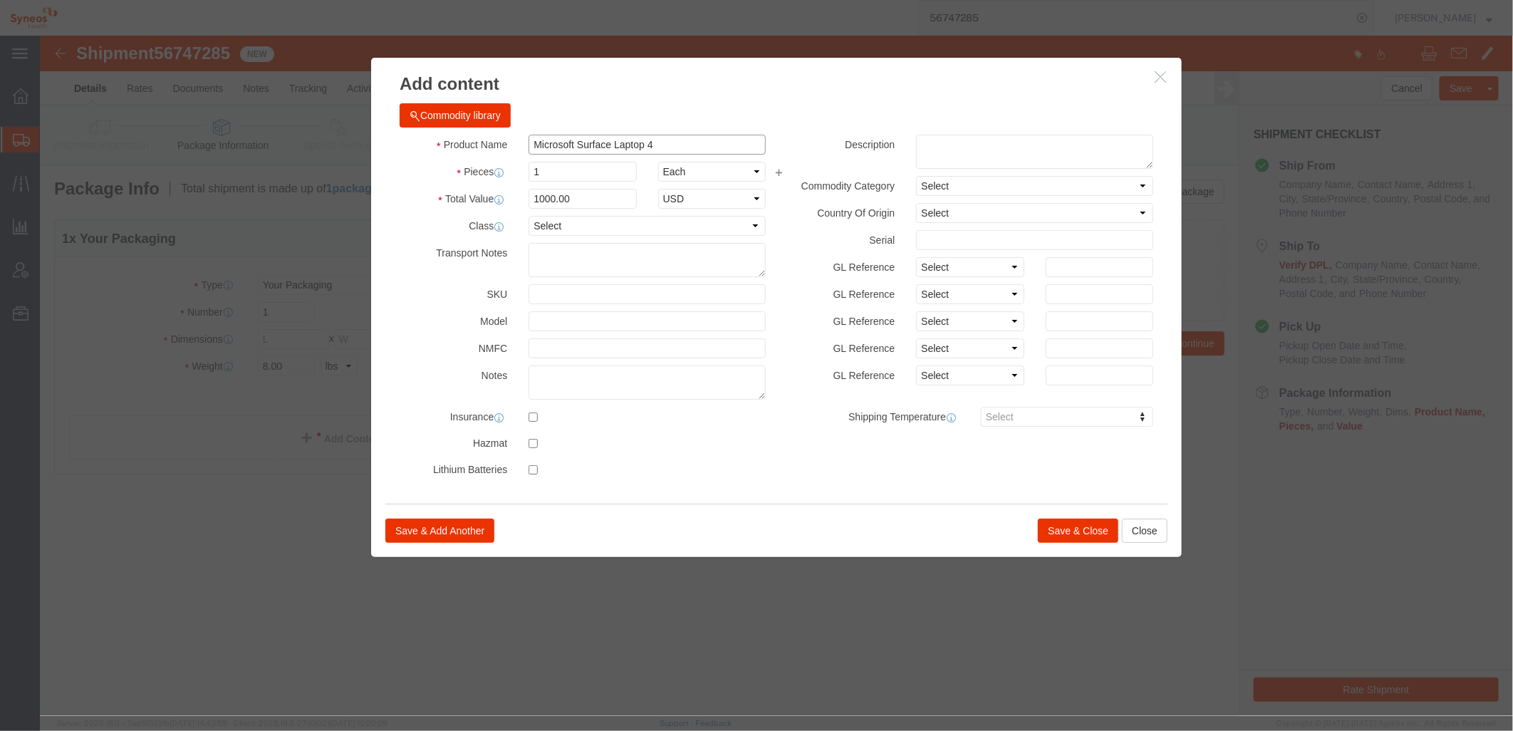
click div "Product Name Microsoft Surface Laptop 4 Microsoft"
click textarea
paste textarea "Microsoft Surface Laptop 4"
type textarea "Microsoft Surface Laptop 4"
click select "Select"
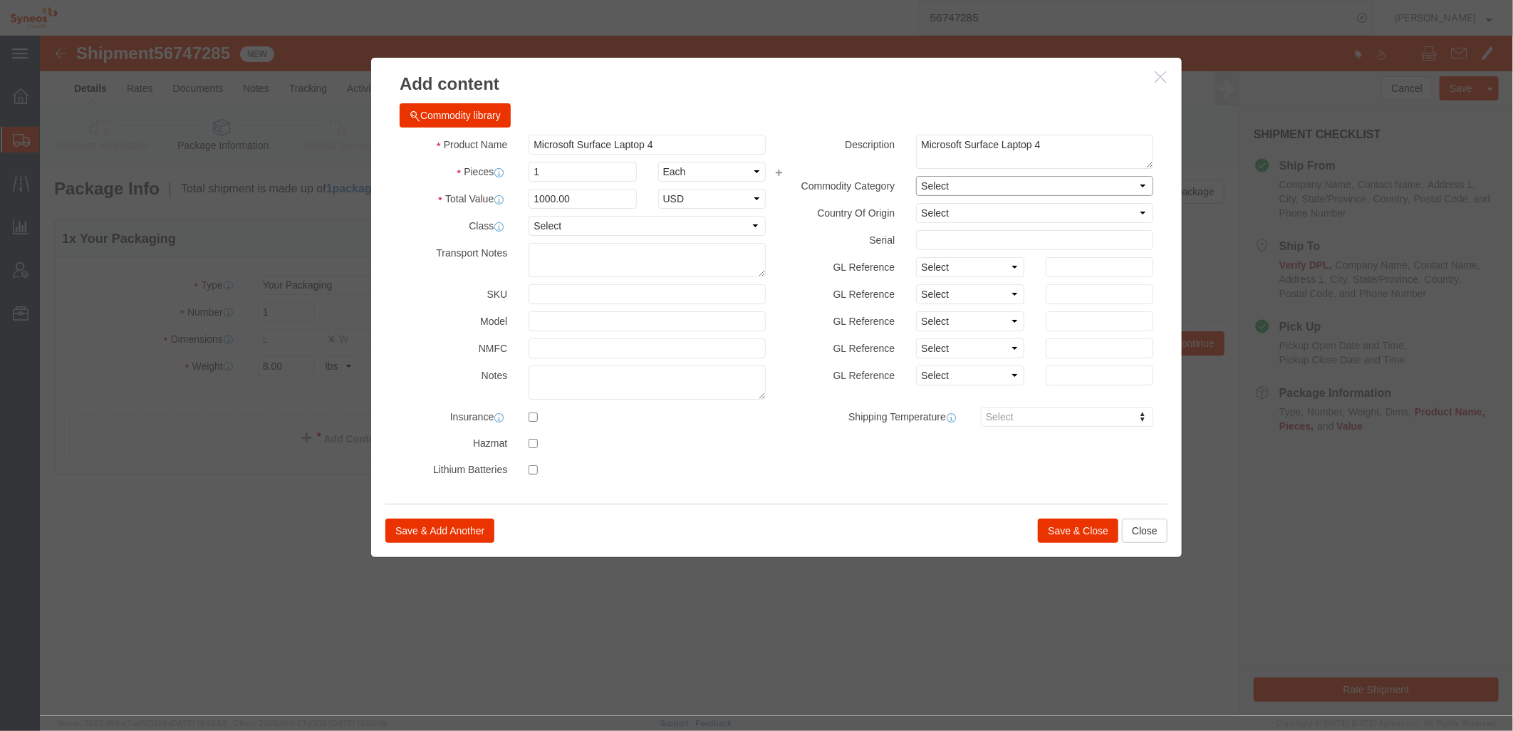
click select "Select"
click select "Select Afghanistan Åland Islands Albania Algeria American Samoa Andorra Angola …"
drag, startPoint x: 1240, startPoint y: 374, endPoint x: 1232, endPoint y: 380, distance: 10.7
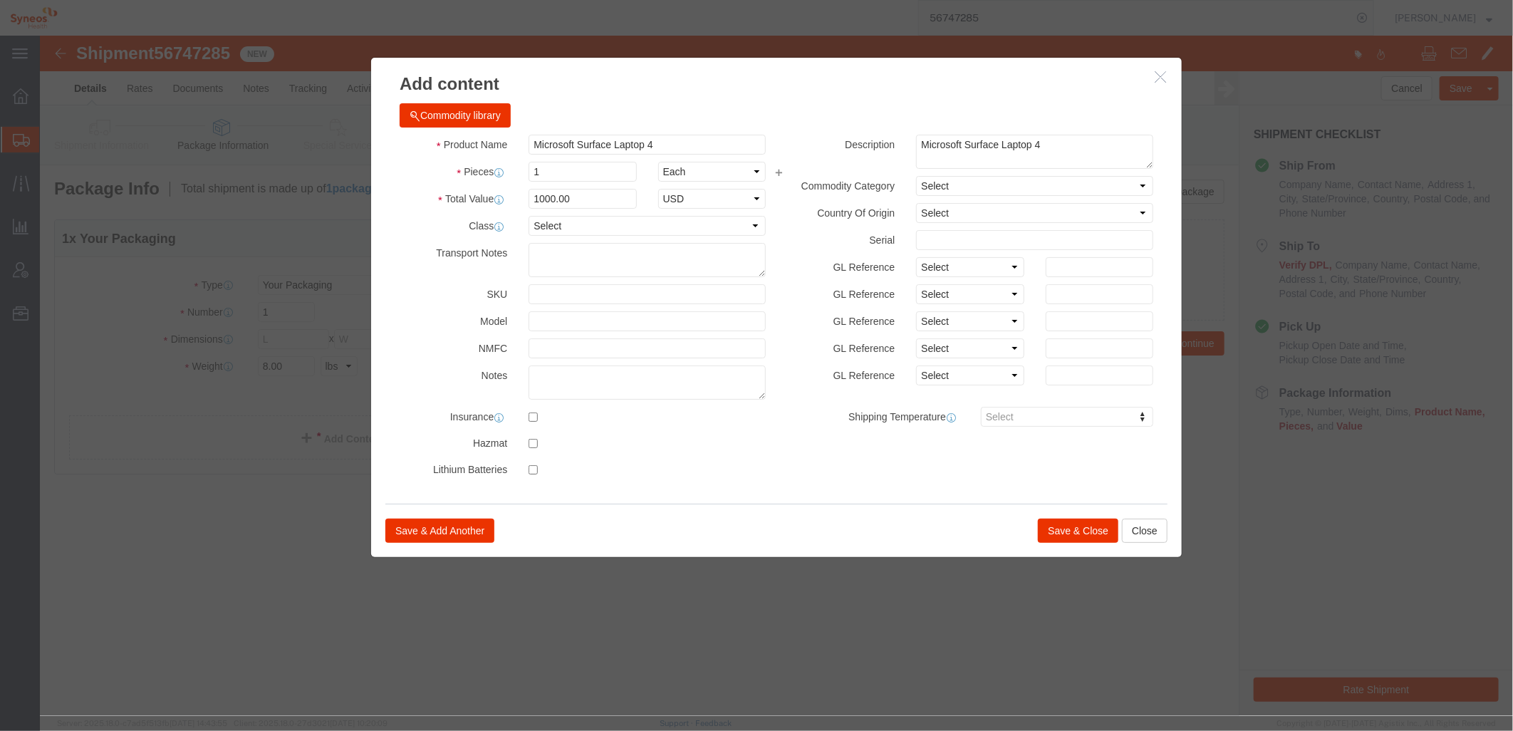
click div
click button "Save & Close"
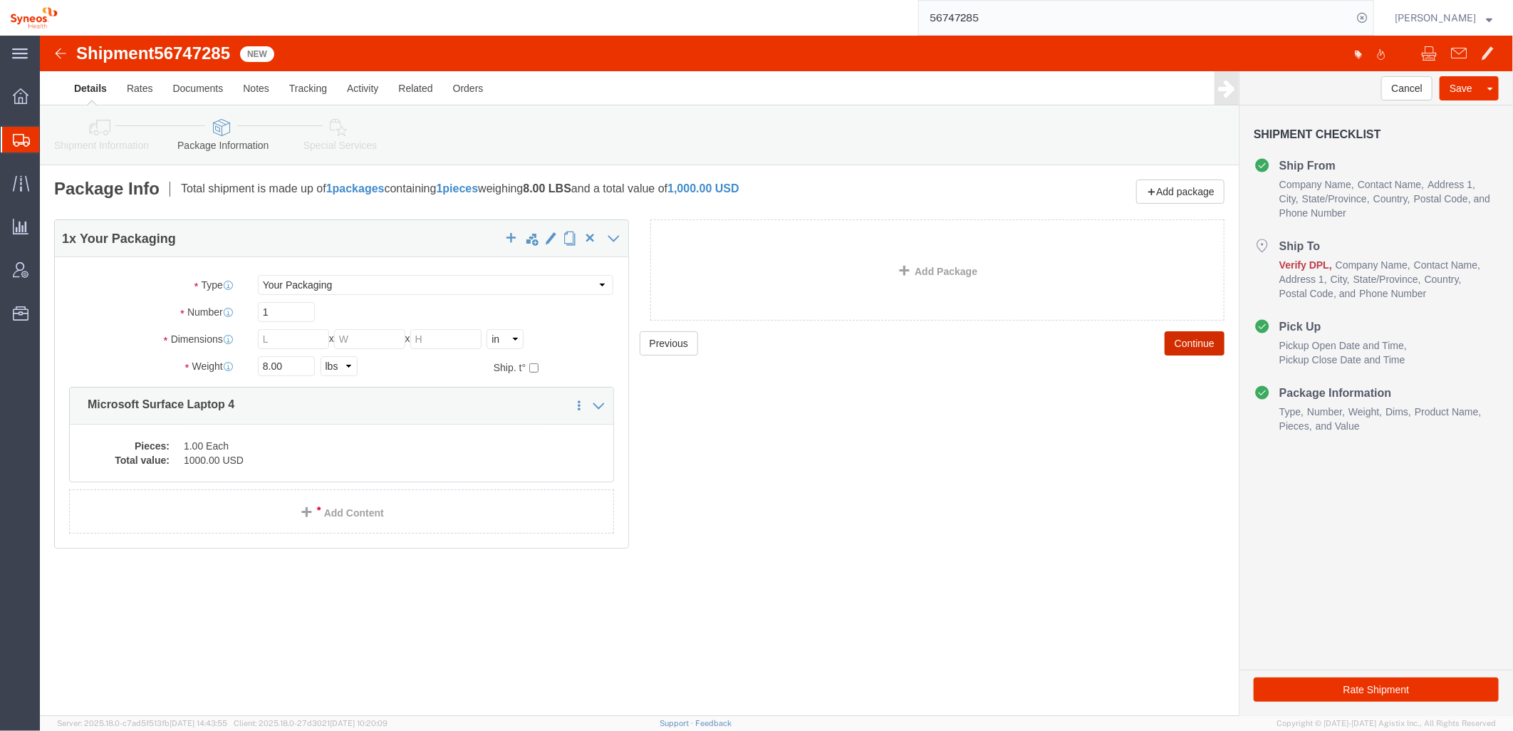
click button "Continue"
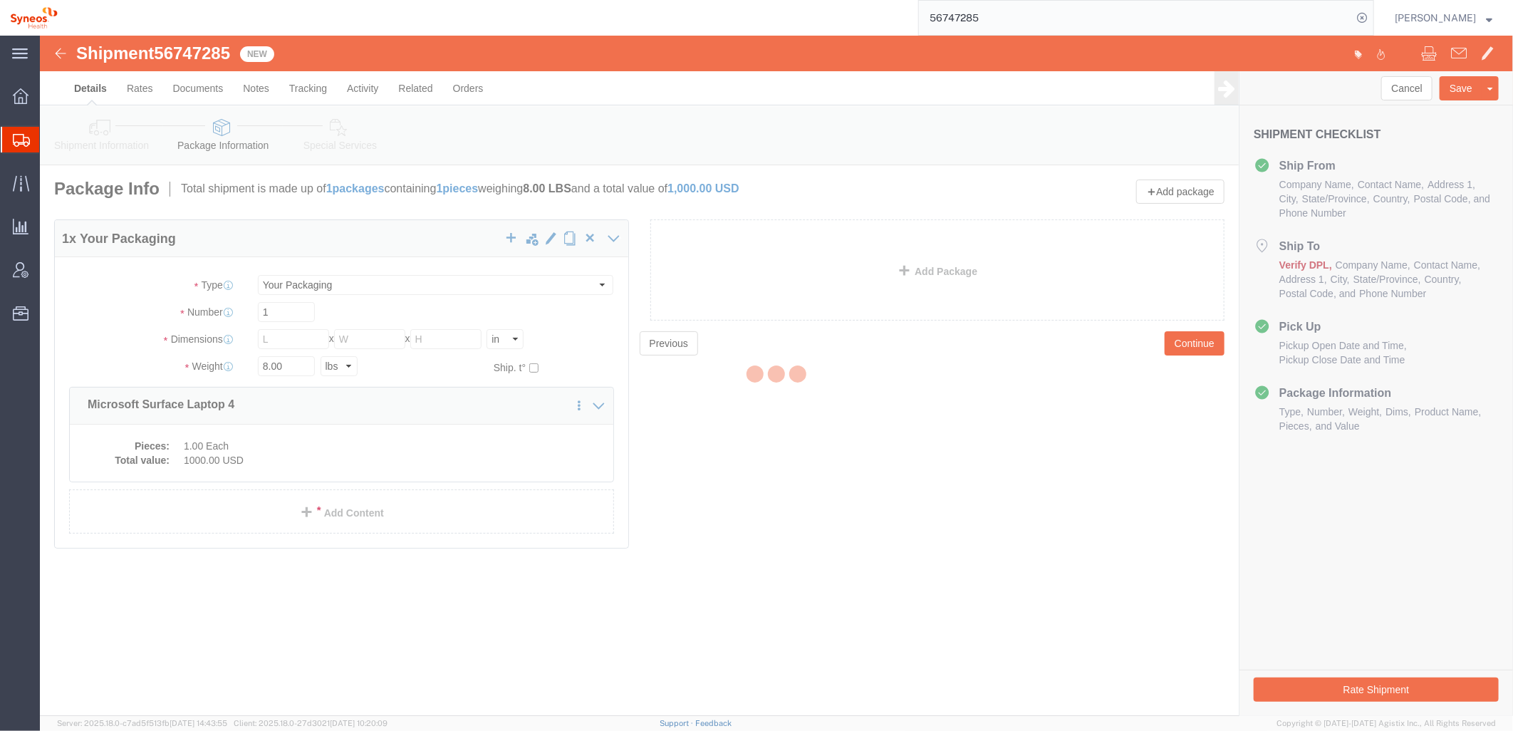
select select
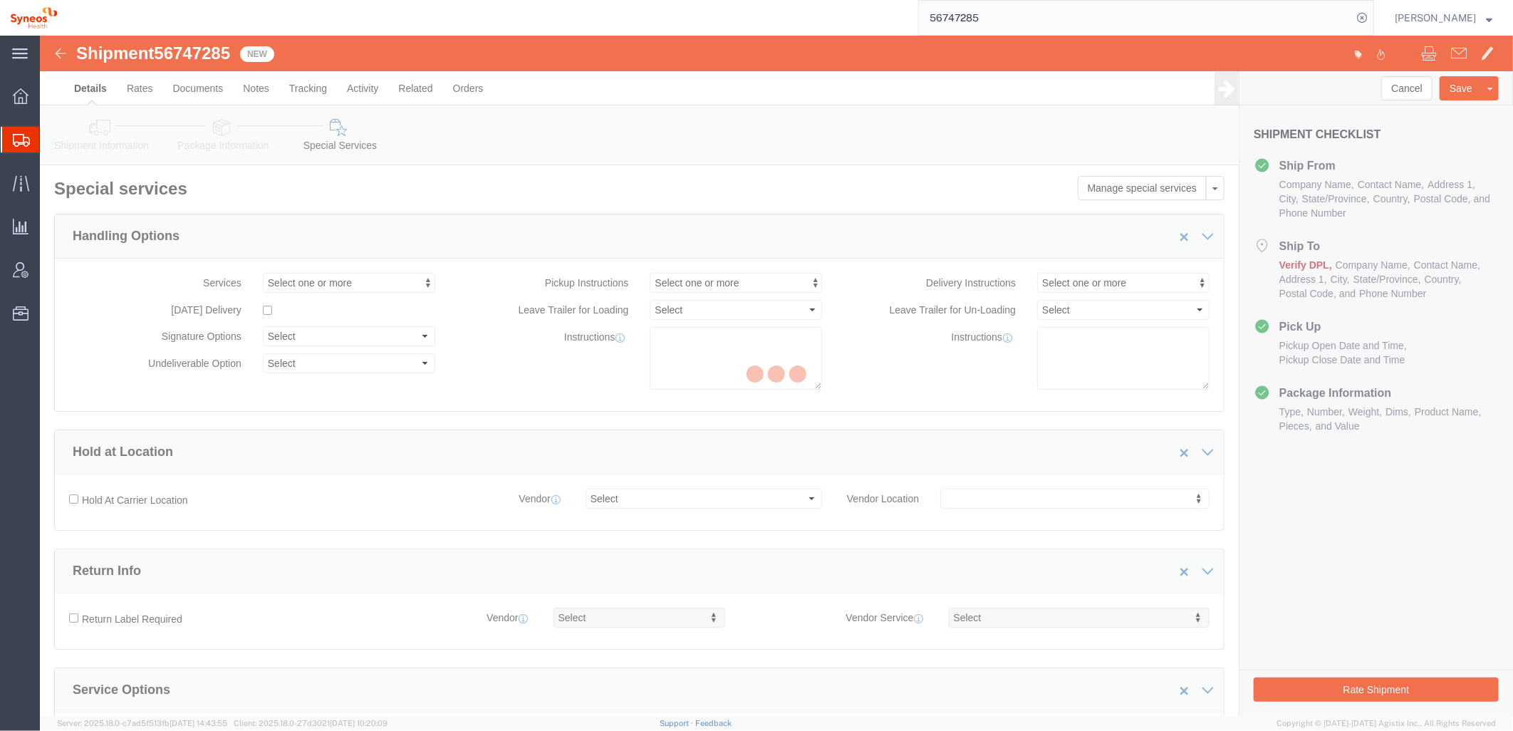
select select "DEPARTMENT"
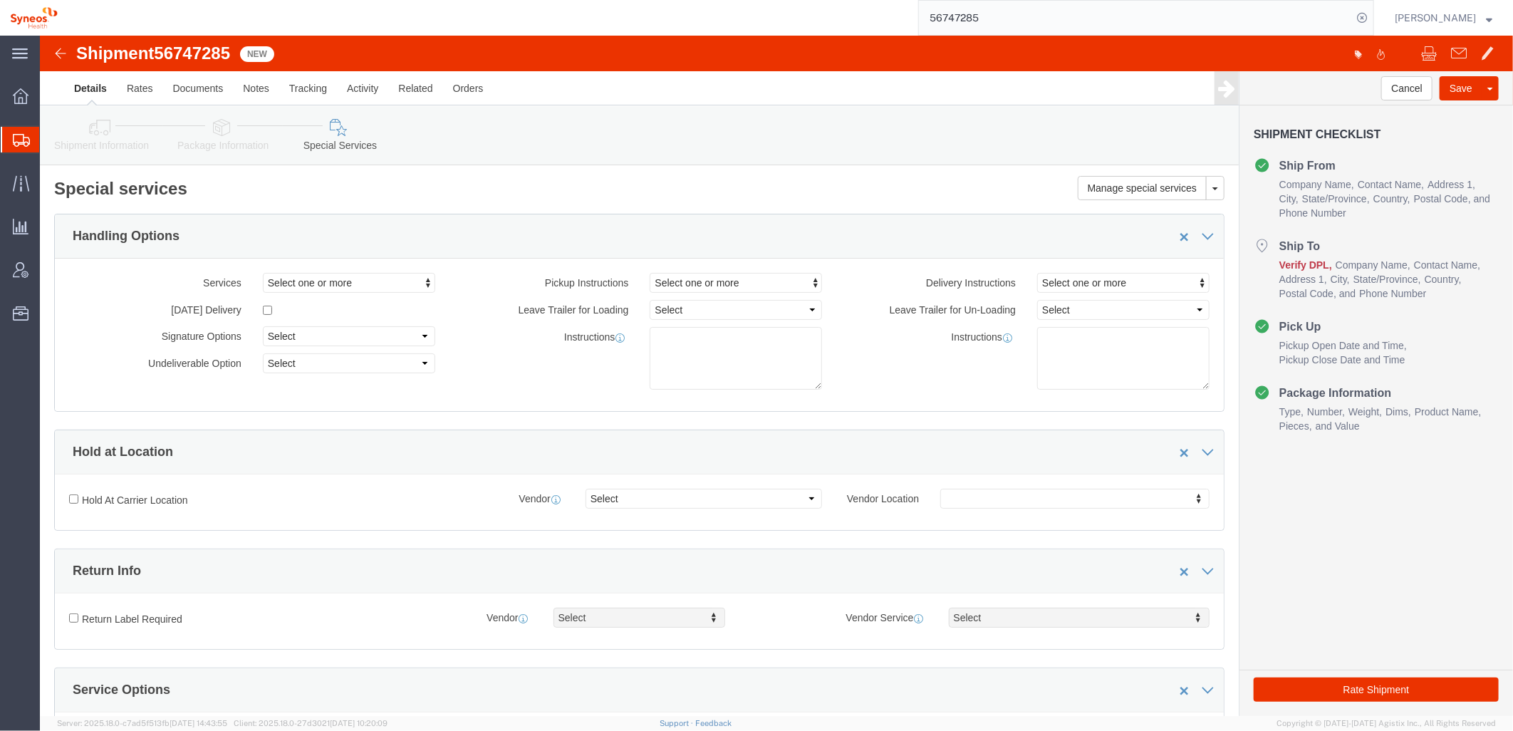
click div "Cancel Save Assign To Clone Shipment Save As Template Shipment Checklist Ship F…"
click h2 "Special services"
click button "Rate Shipment"
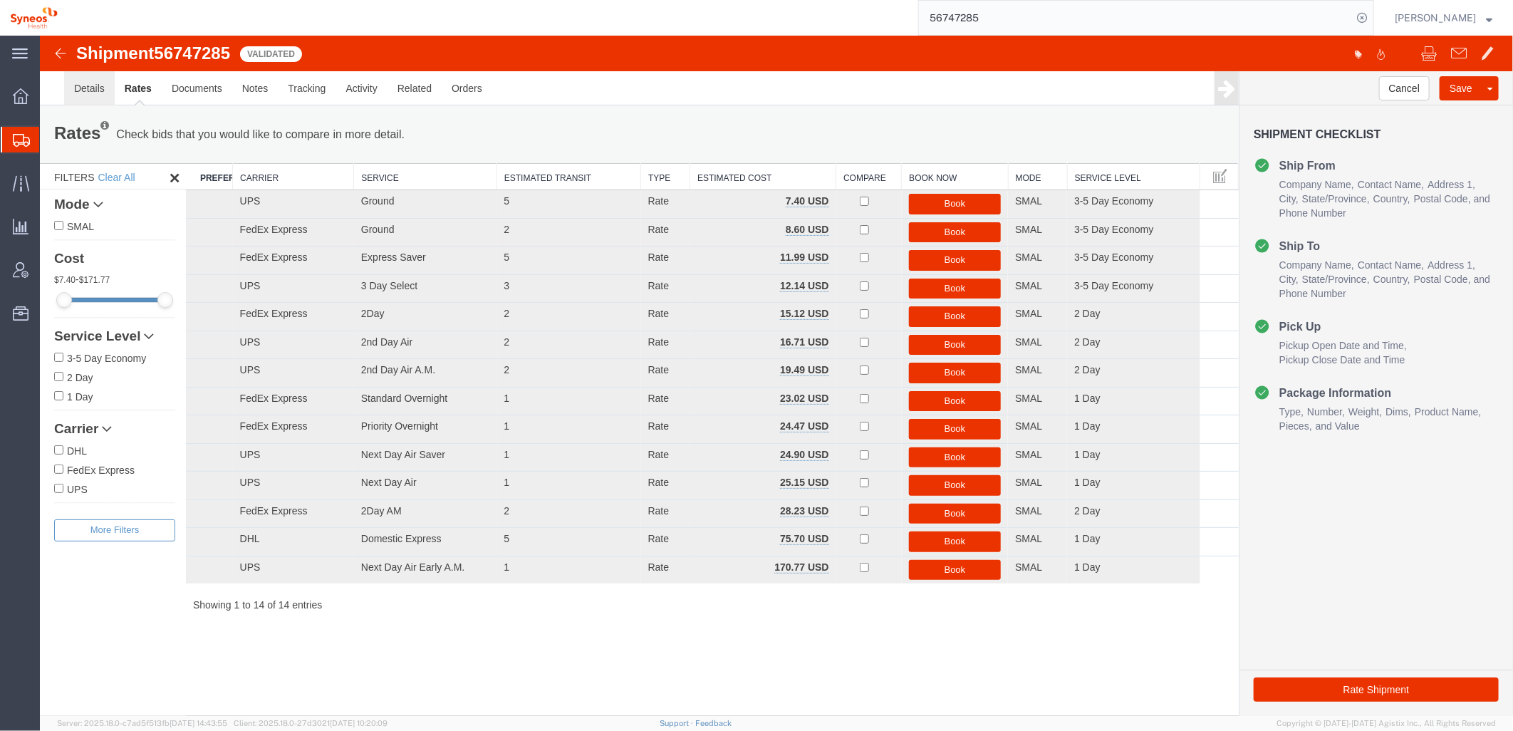
click at [88, 93] on link "Details" at bounding box center [88, 88] width 51 height 34
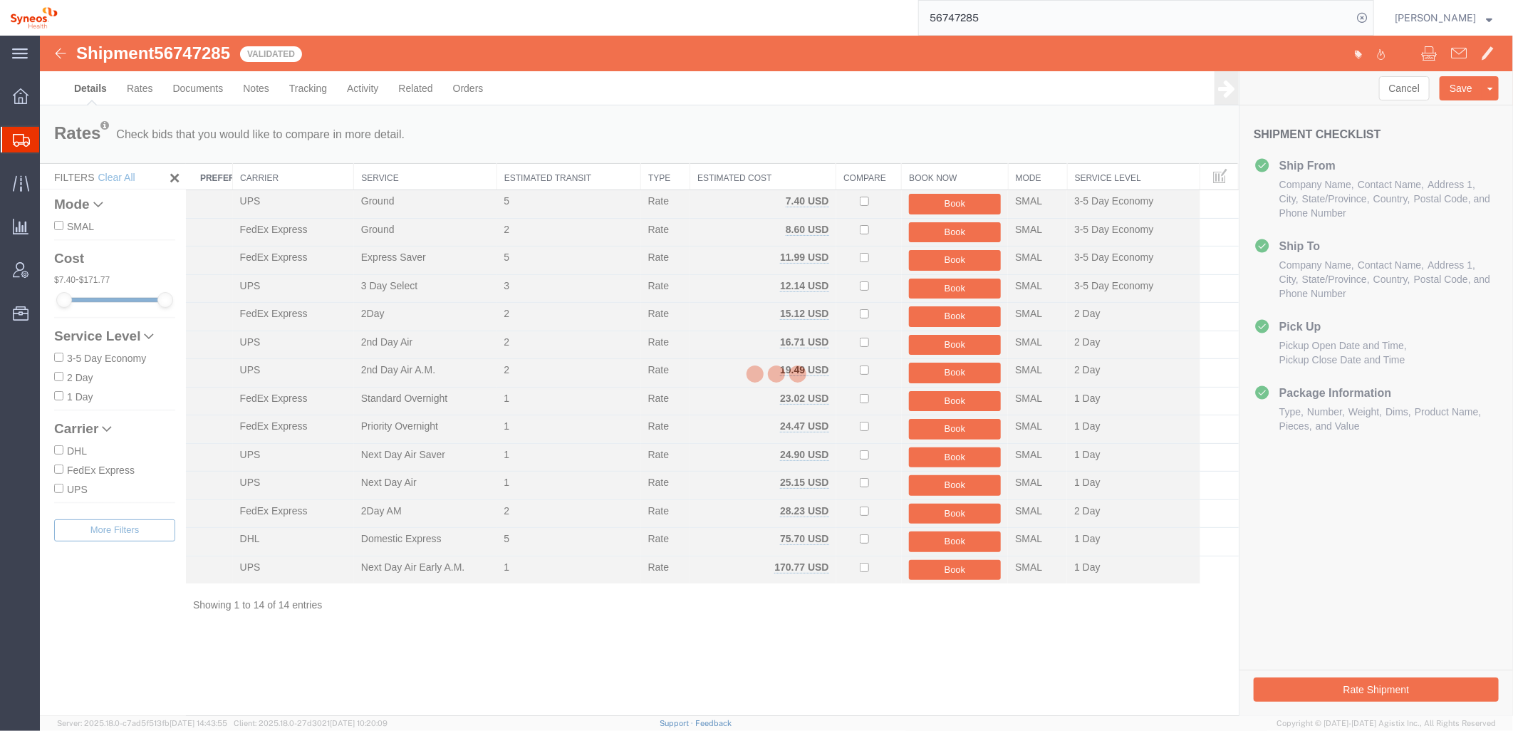
select select "48851"
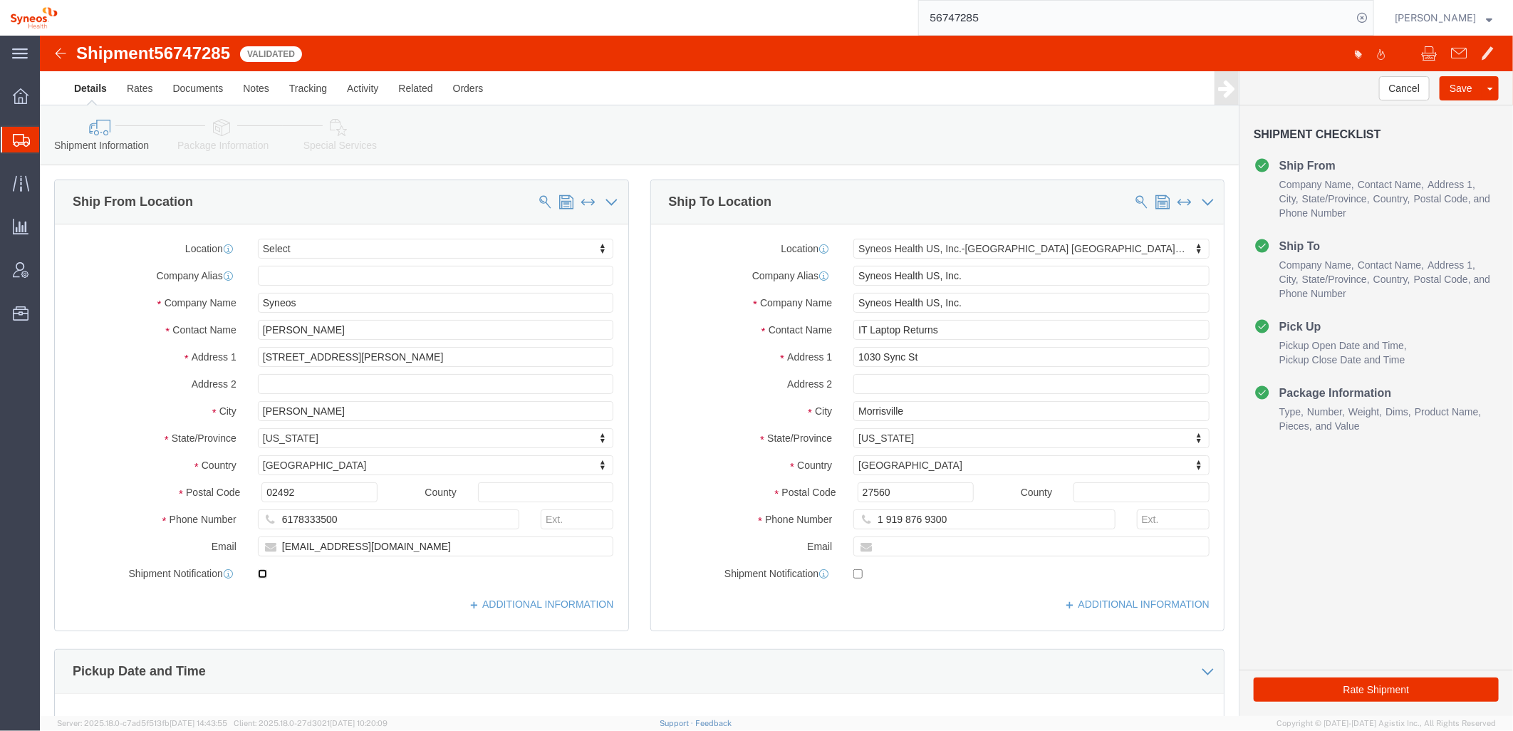
click input "checkbox"
checkbox input "true"
click button "Rate Shipment"
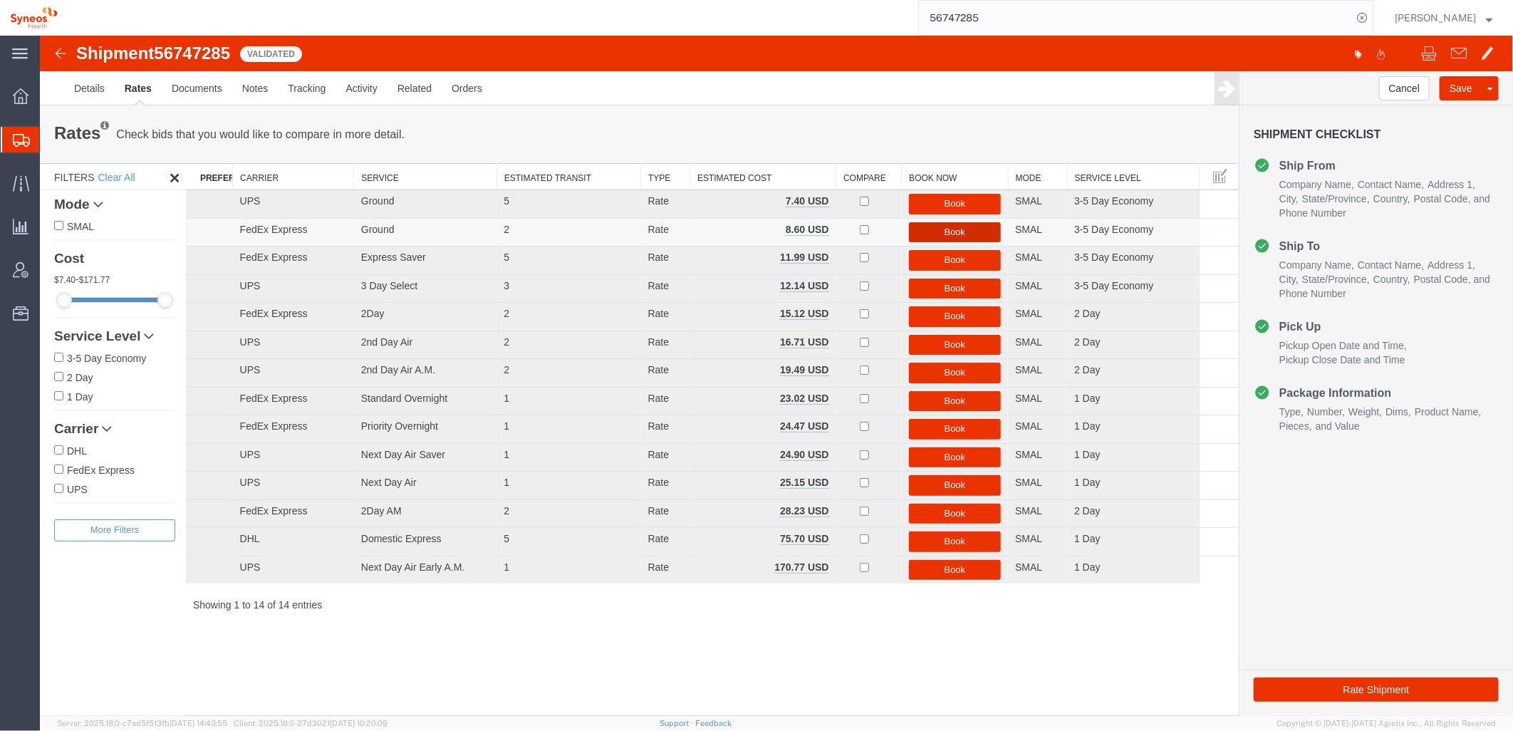
click at [956, 229] on button "Book" at bounding box center [954, 232] width 92 height 21
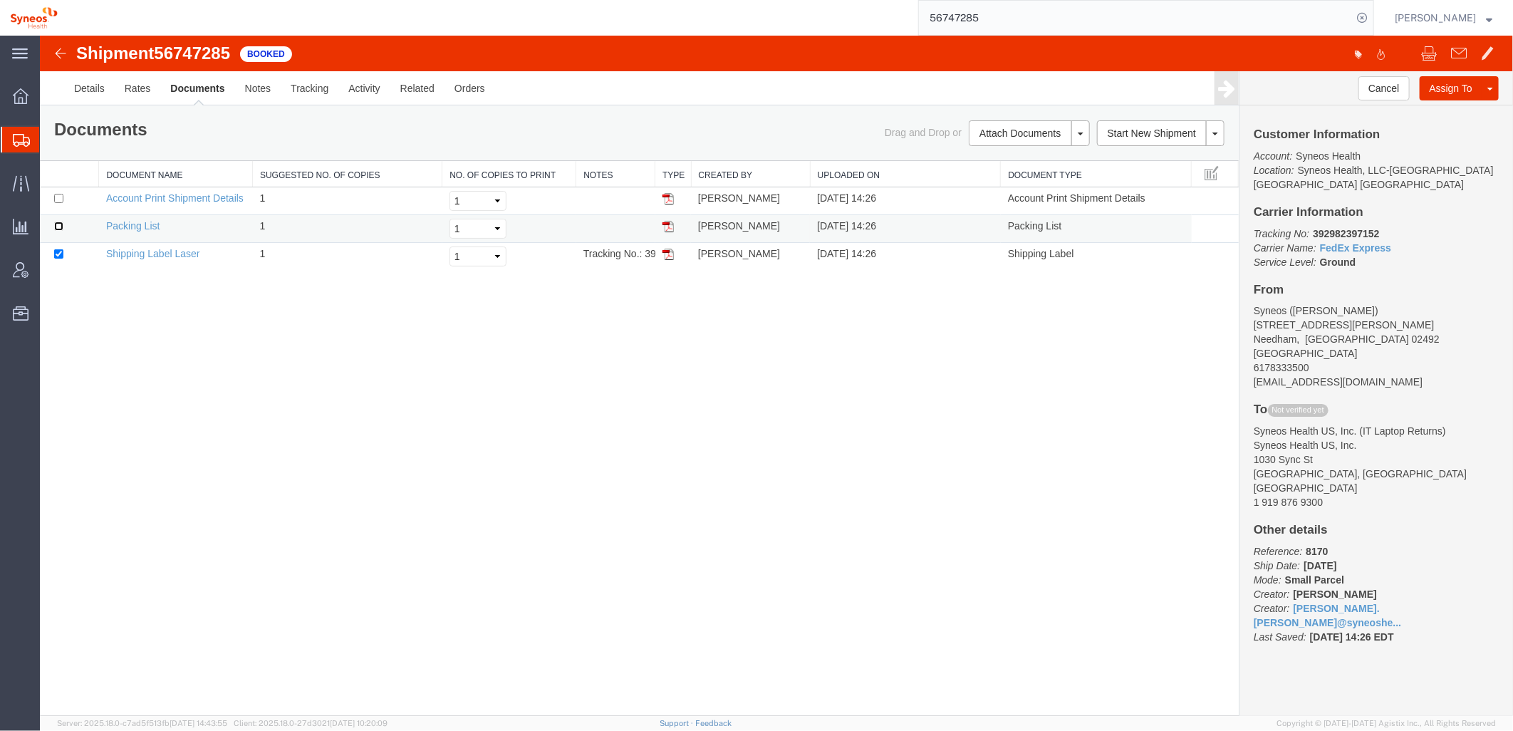
click at [56, 222] on input "checkbox" at bounding box center [57, 225] width 9 height 9
checkbox input "true"
click at [56, 197] on input "checkbox" at bounding box center [57, 197] width 9 height 9
checkbox input "true"
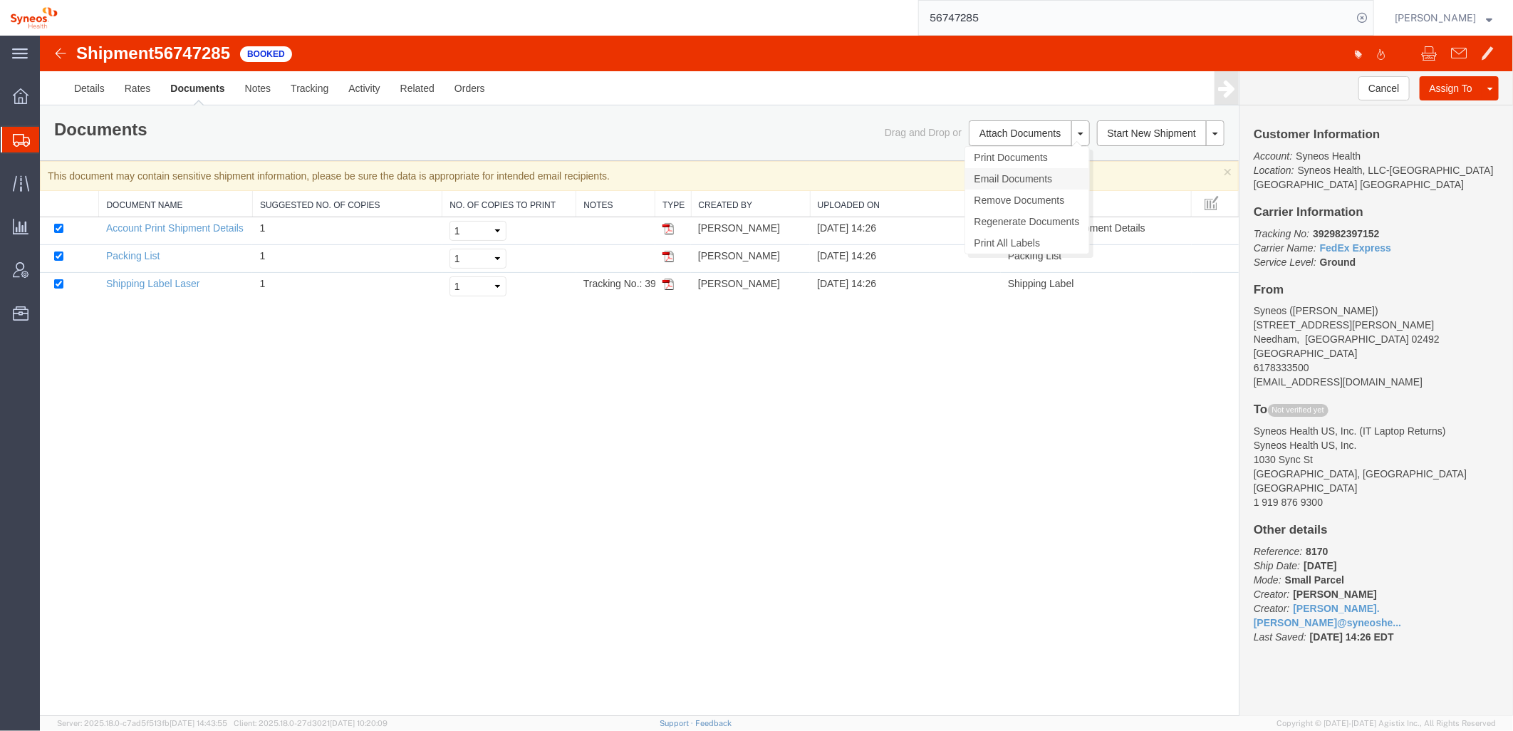
click at [1015, 177] on link "Email Documents" at bounding box center [1026, 177] width 124 height 21
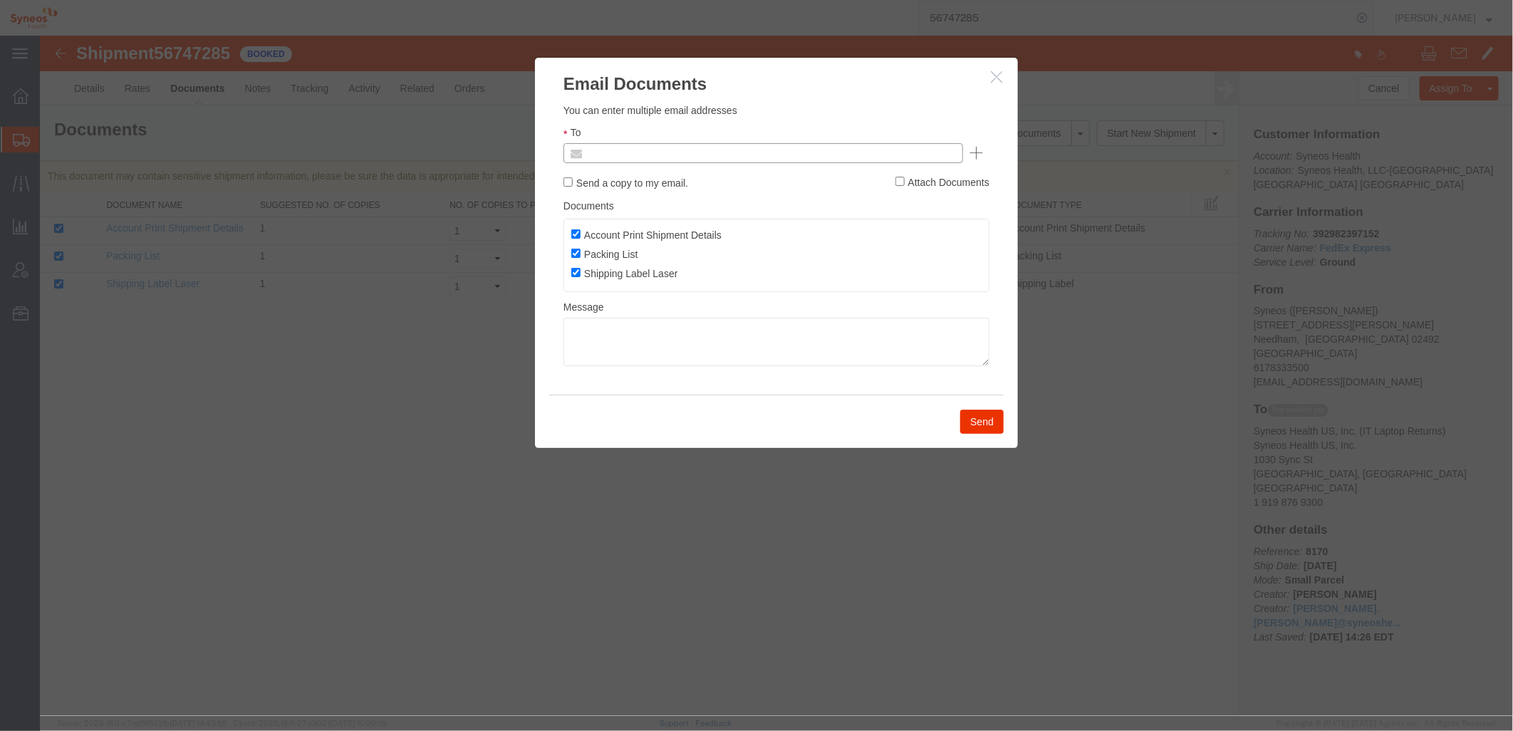
click at [687, 156] on input "text" at bounding box center [666, 152] width 167 height 19
type input "l"
type input "a"
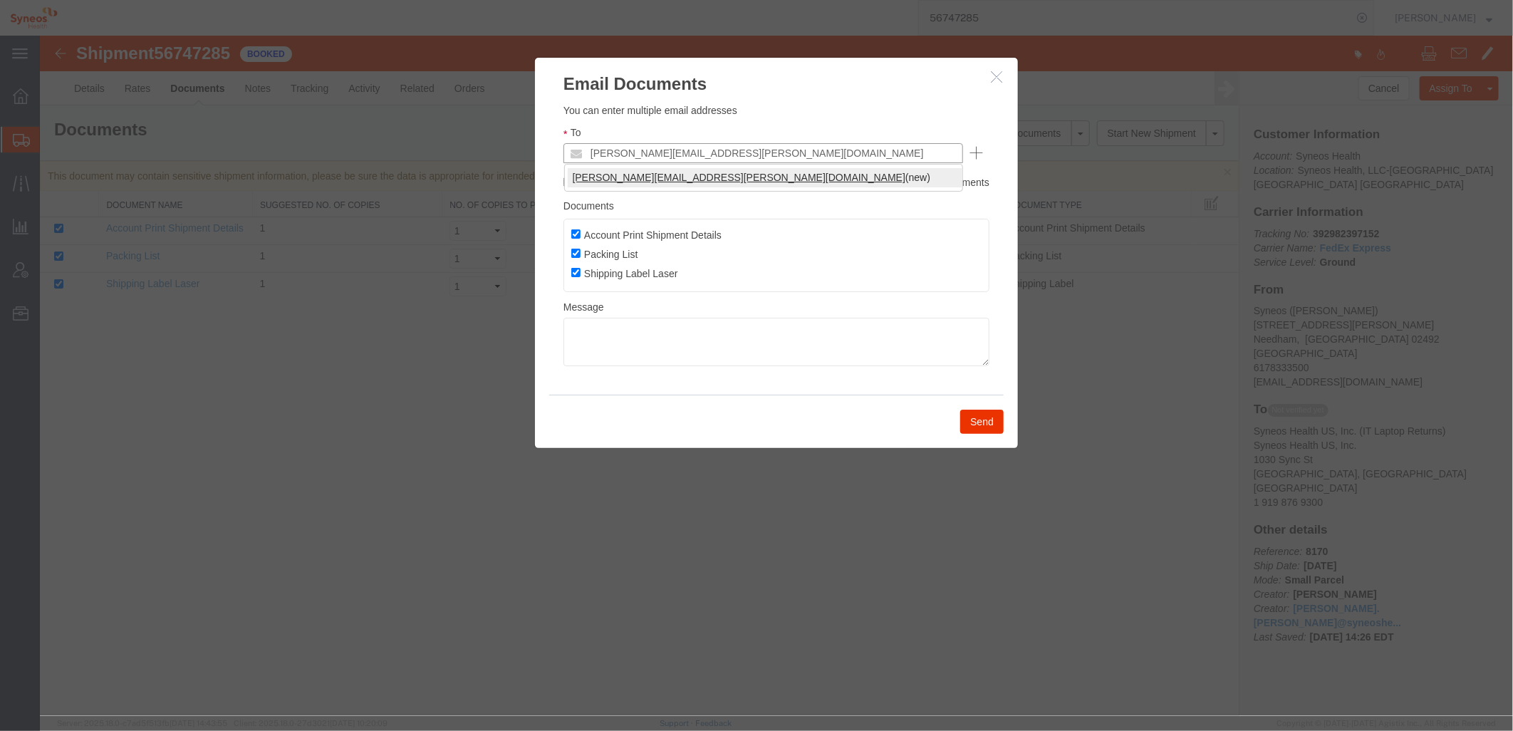
type input "lee.alford@syneoshealth.com"
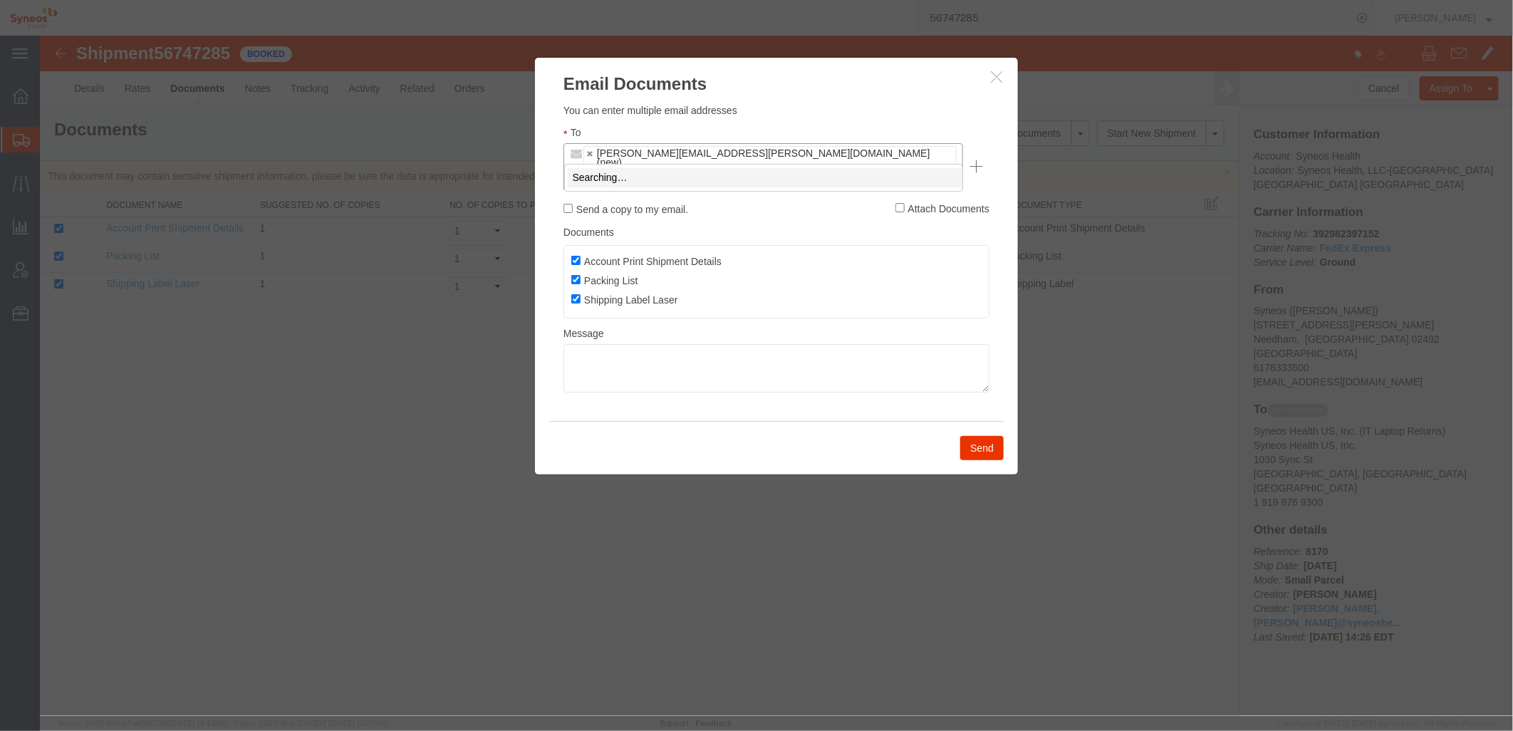
type input "leemalford@gmail.com"
click at [577, 343] on textarea at bounding box center [776, 367] width 426 height 48
type textarea "Please include both the shipping label and the packing list in the pouch on the…"
click at [988, 435] on button "Send" at bounding box center [980, 447] width 43 height 24
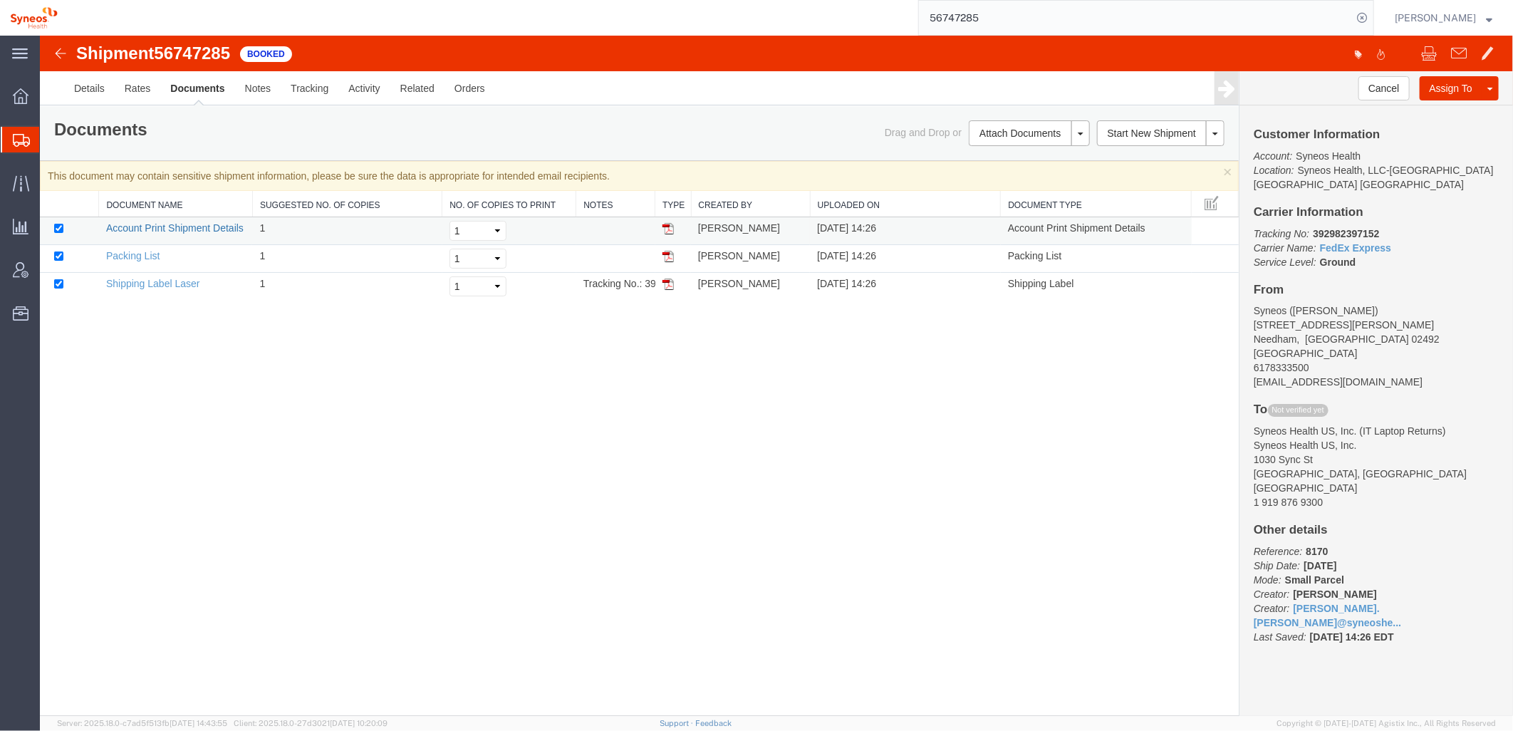
click at [188, 224] on link "Account Print Shipment Details" at bounding box center [173, 227] width 137 height 11
drag, startPoint x: 19, startPoint y: 88, endPoint x: 0, endPoint y: 102, distance: 23.4
click at [18, 88] on icon at bounding box center [21, 96] width 16 height 16
